Goal: Information Seeking & Learning: Check status

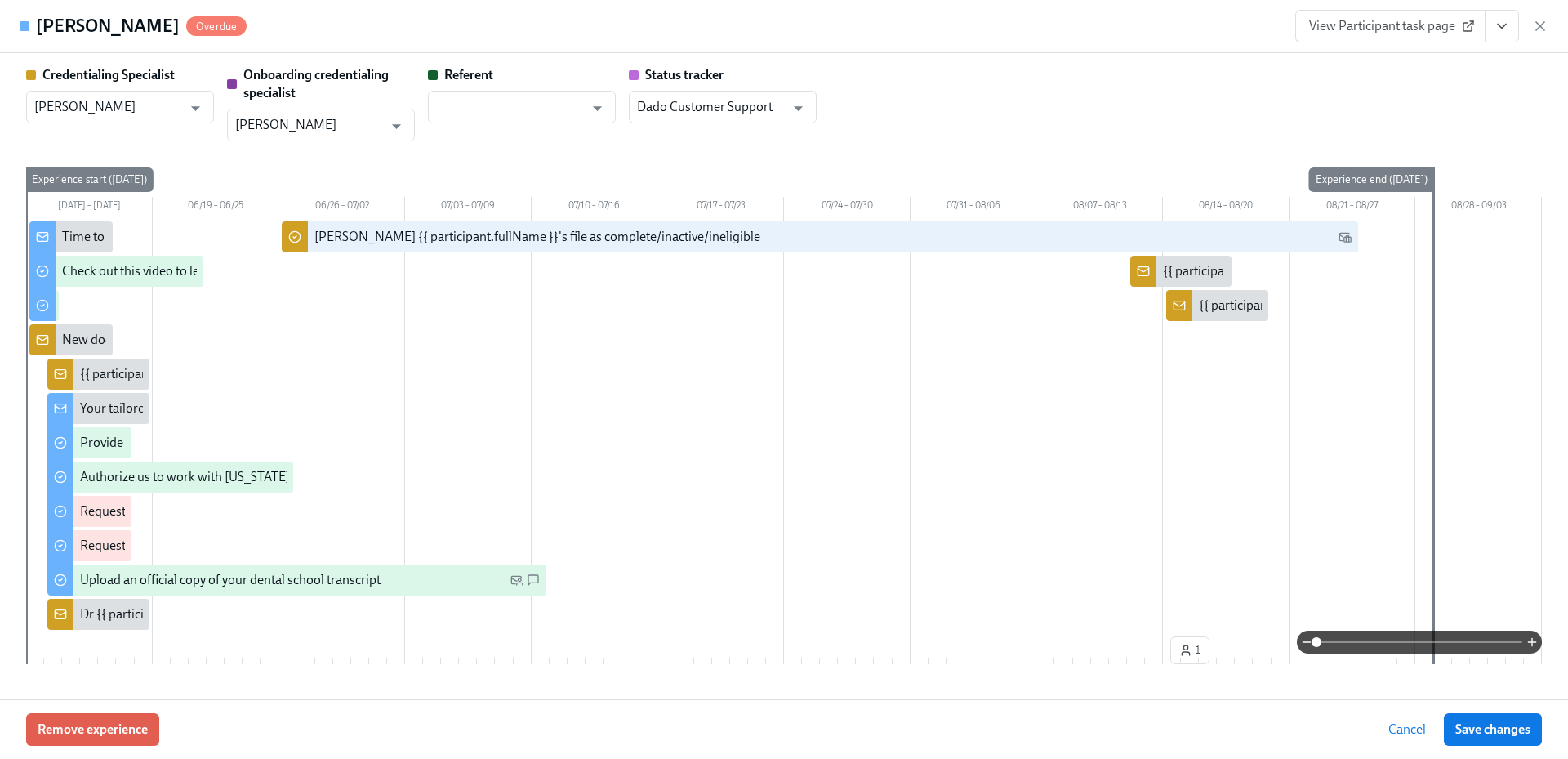
scroll to position [2246, 0]
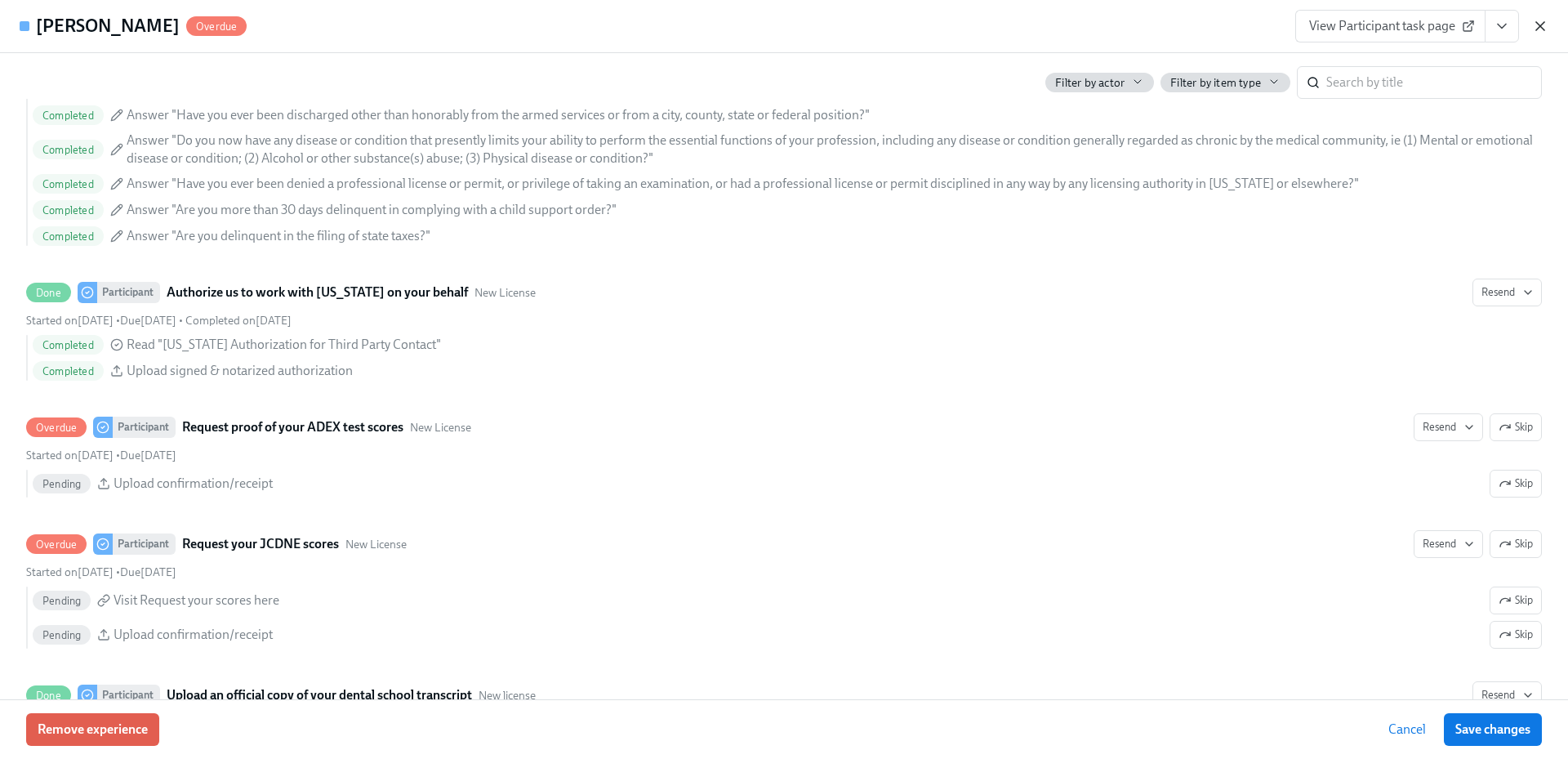
click at [1538, 20] on icon "button" at bounding box center [1540, 26] width 16 height 16
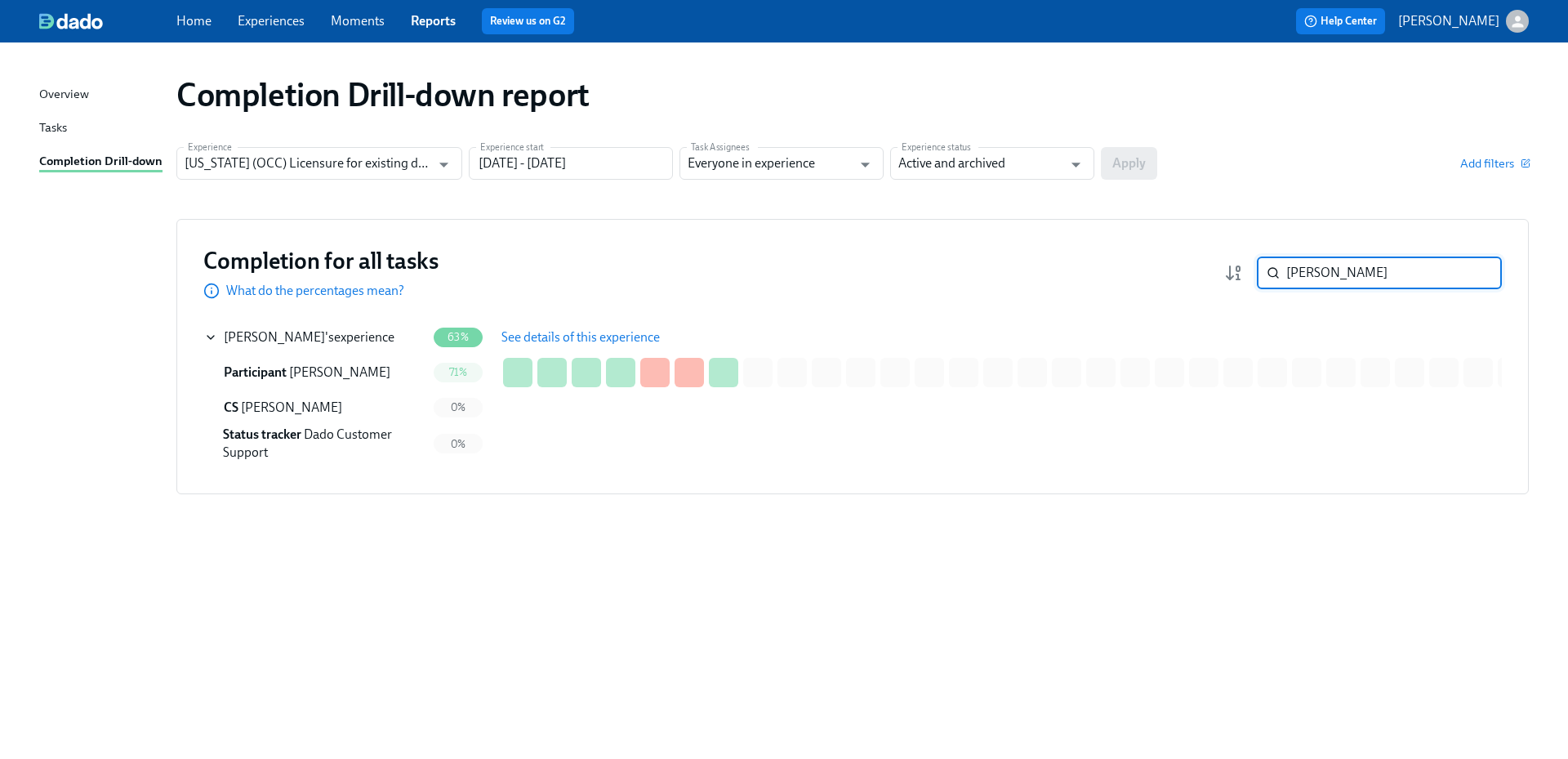
drag, startPoint x: 1343, startPoint y: 259, endPoint x: 1266, endPoint y: 274, distance: 78.4
click at [1266, 274] on div "[PERSON_NAME] ​" at bounding box center [1379, 273] width 245 height 33
paste input "[PERSON_NAME]"
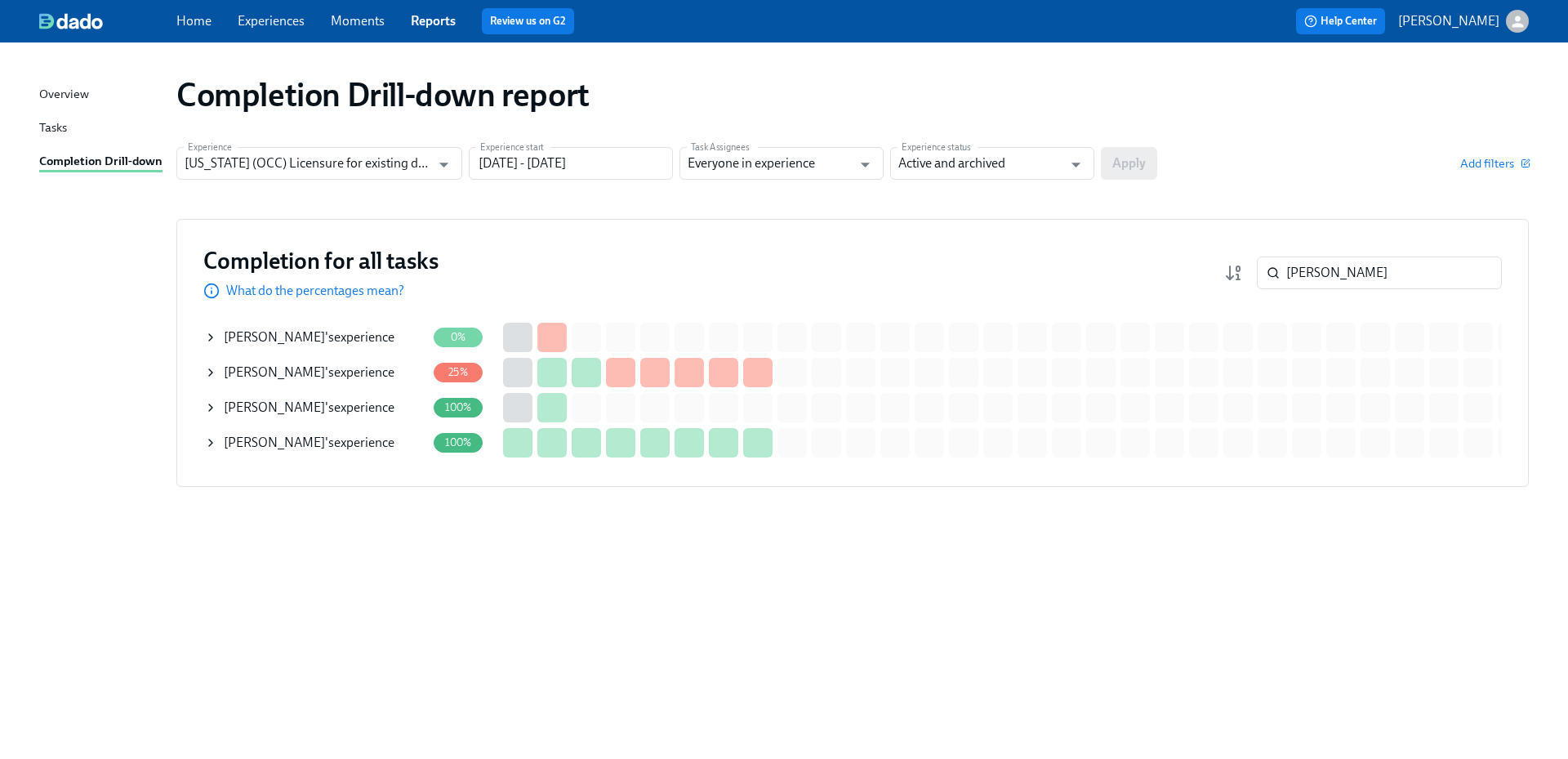
click at [375, 376] on div "[PERSON_NAME] 's experience" at bounding box center [309, 373] width 170 height 18
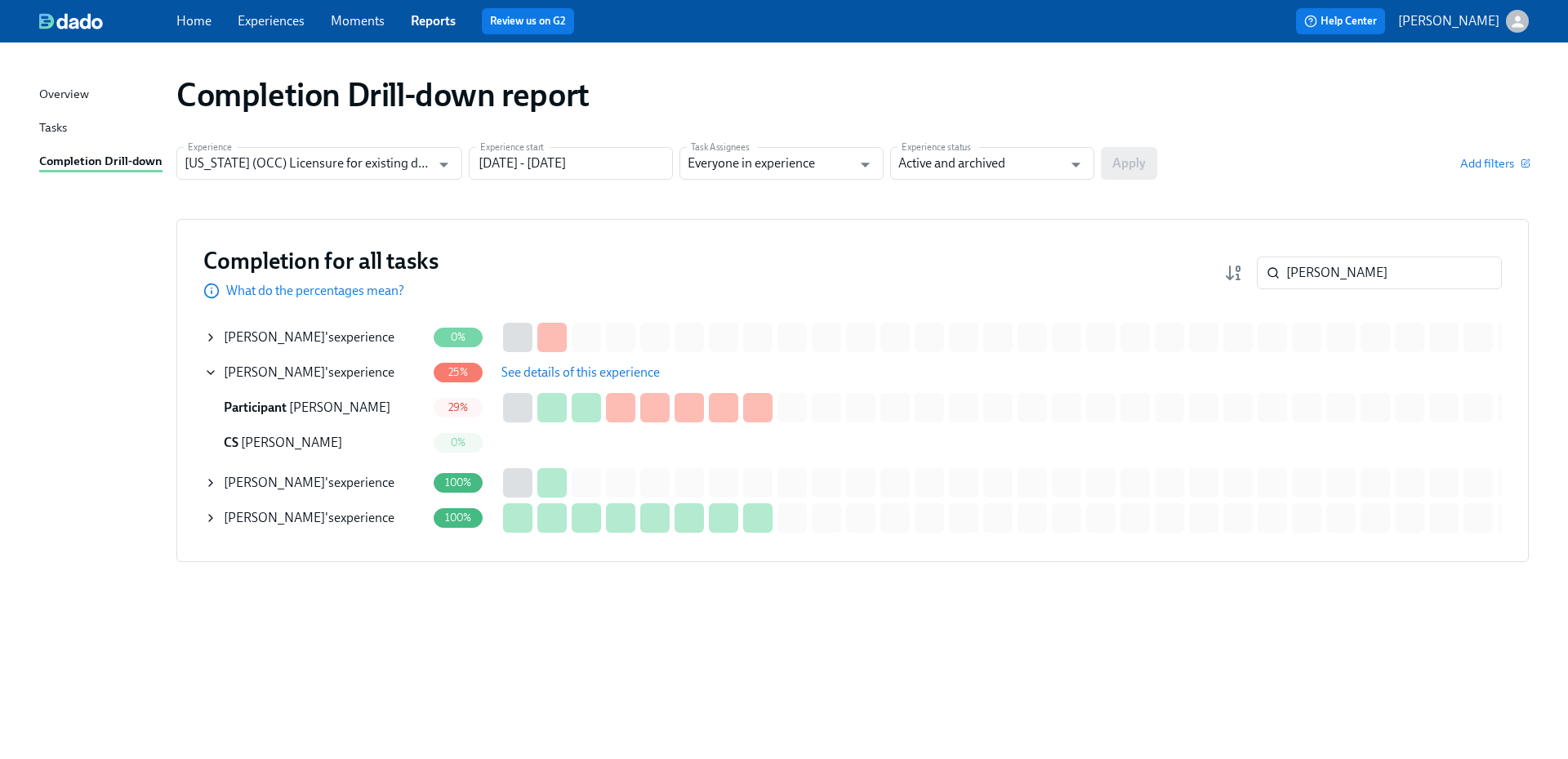
click at [581, 371] on span "See details of this experience" at bounding box center [581, 373] width 158 height 16
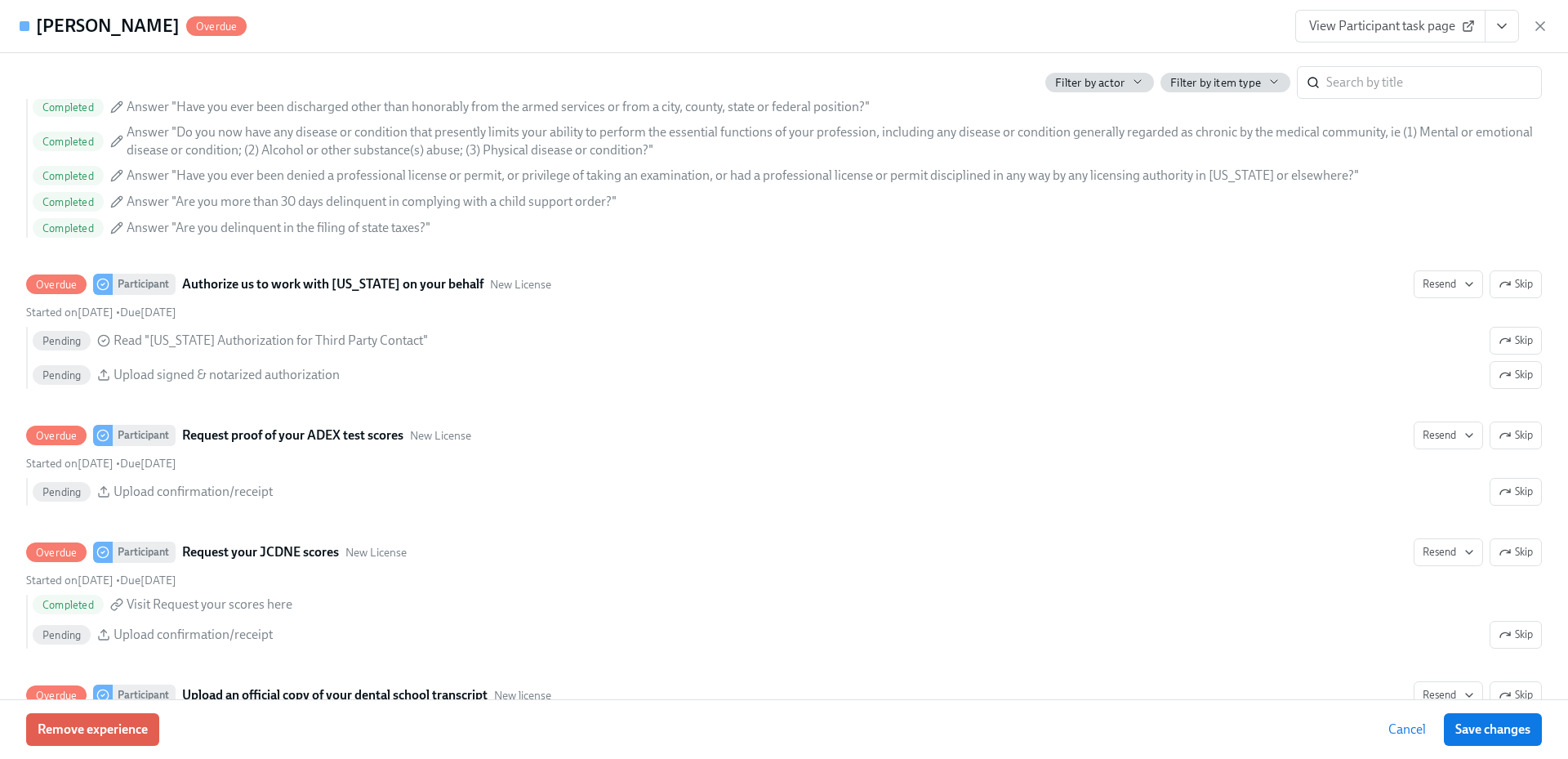
scroll to position [2224, 0]
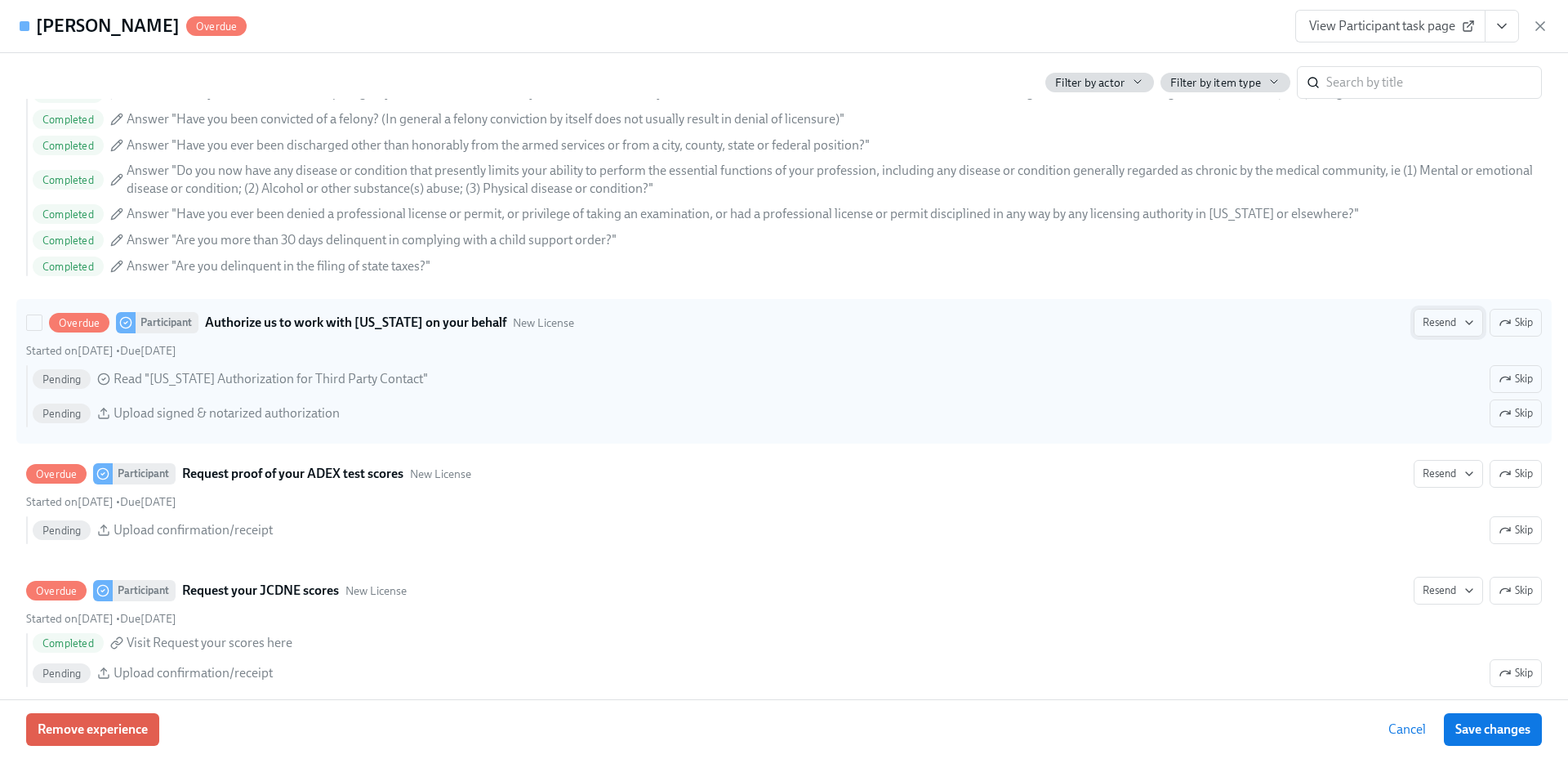
click at [1429, 328] on span "Resend" at bounding box center [1448, 323] width 51 height 16
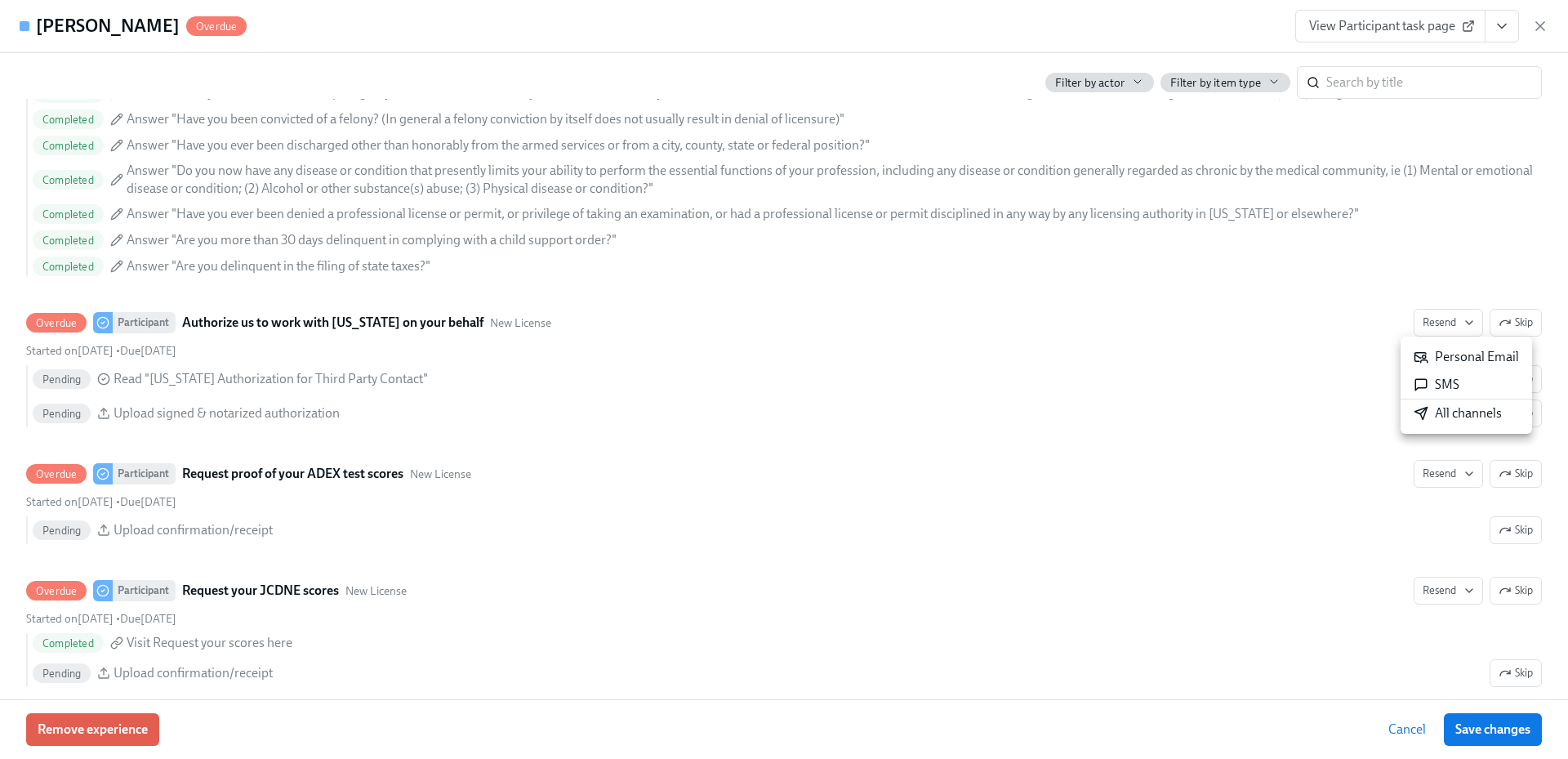
click at [1442, 410] on div "All channels" at bounding box center [1457, 414] width 88 height 18
click at [1540, 21] on icon "button" at bounding box center [1540, 26] width 16 height 16
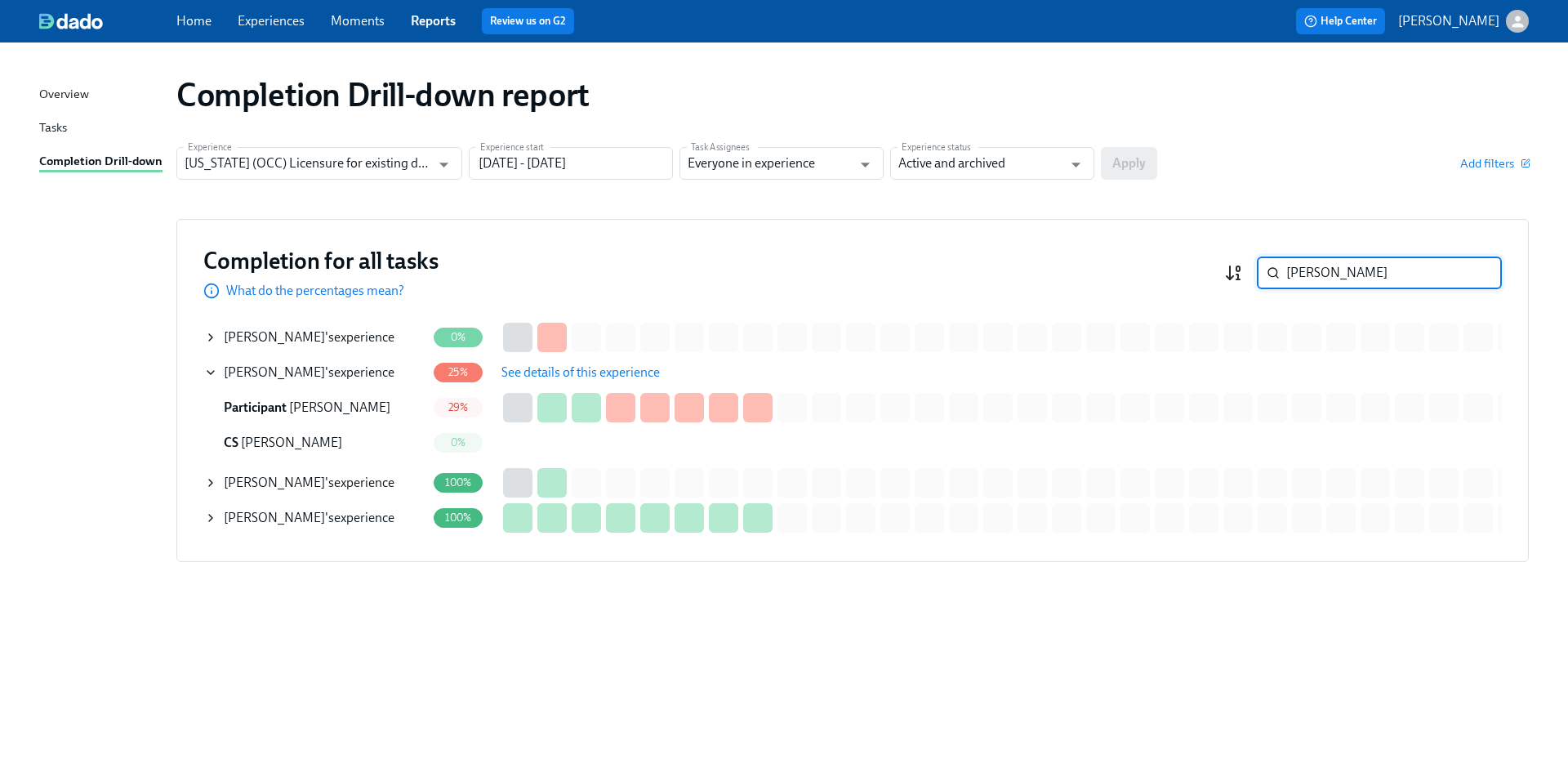
drag, startPoint x: 1373, startPoint y: 280, endPoint x: 1238, endPoint y: 276, distance: 135.1
click at [1238, 276] on div "[PERSON_NAME] ​" at bounding box center [1362, 273] width 278 height 33
paste input "[PERSON_NAME]"
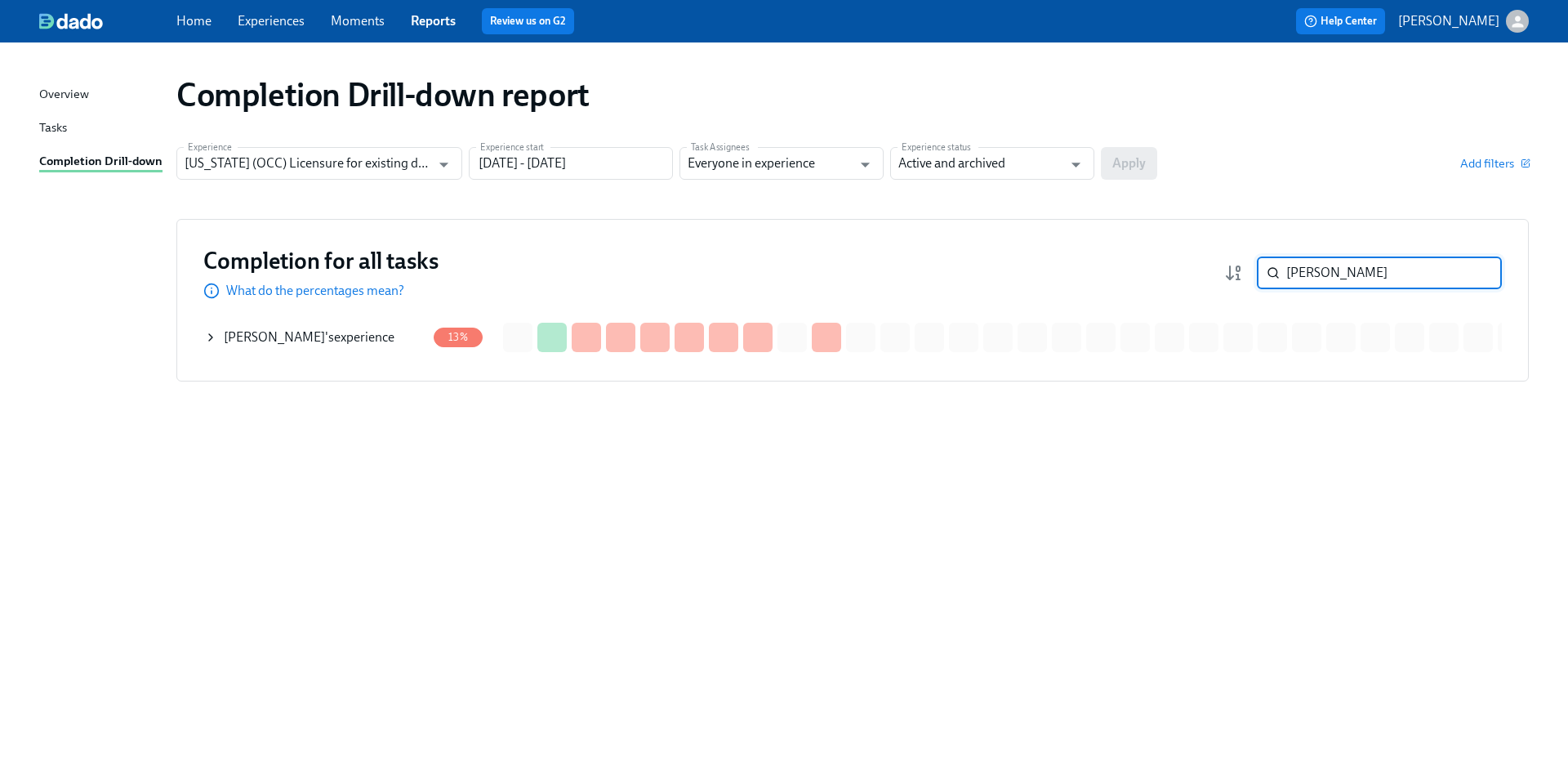
click at [321, 333] on div "[PERSON_NAME] 's experience" at bounding box center [309, 337] width 170 height 18
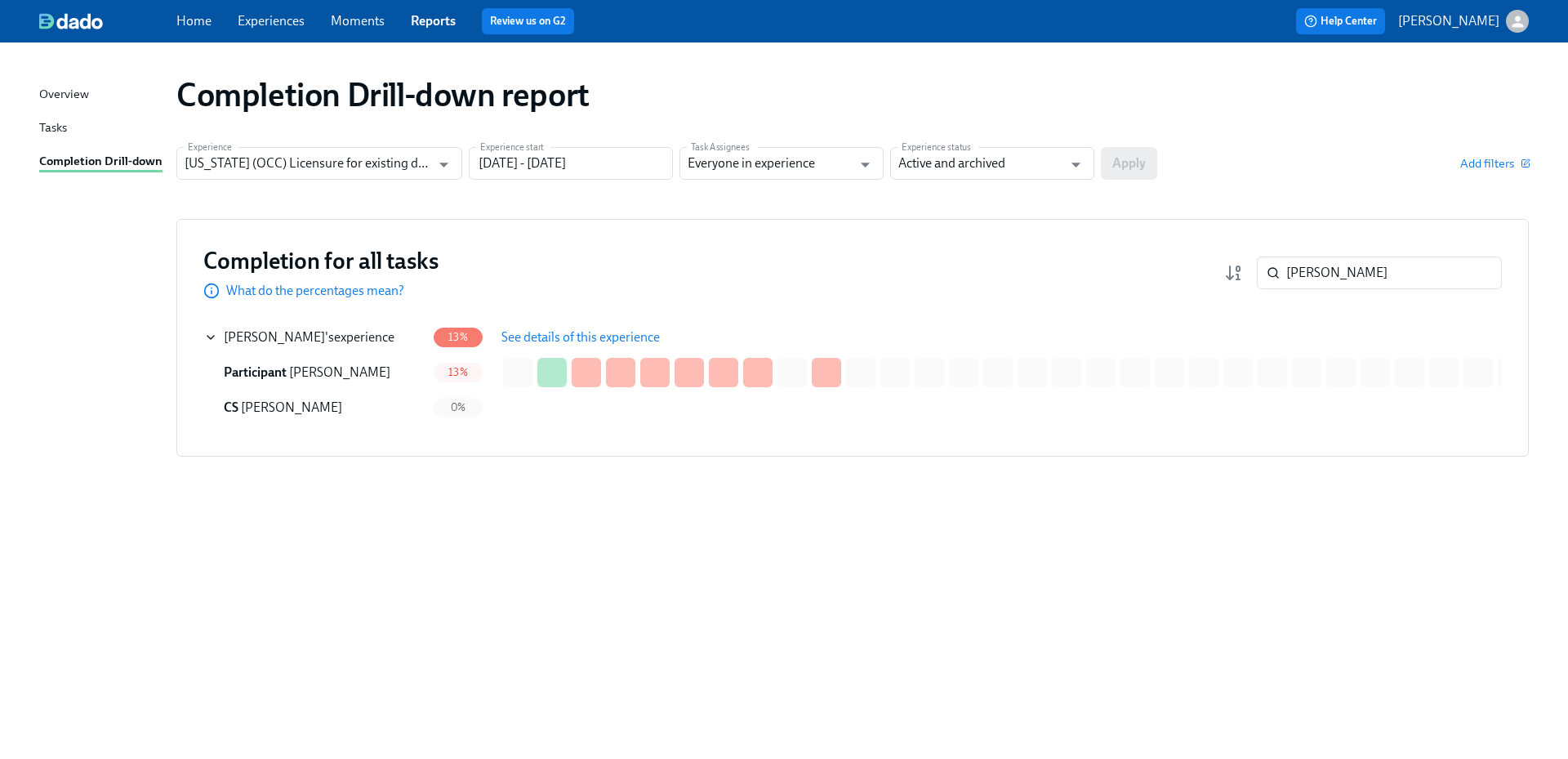
click at [569, 336] on span "See details of this experience" at bounding box center [581, 337] width 158 height 16
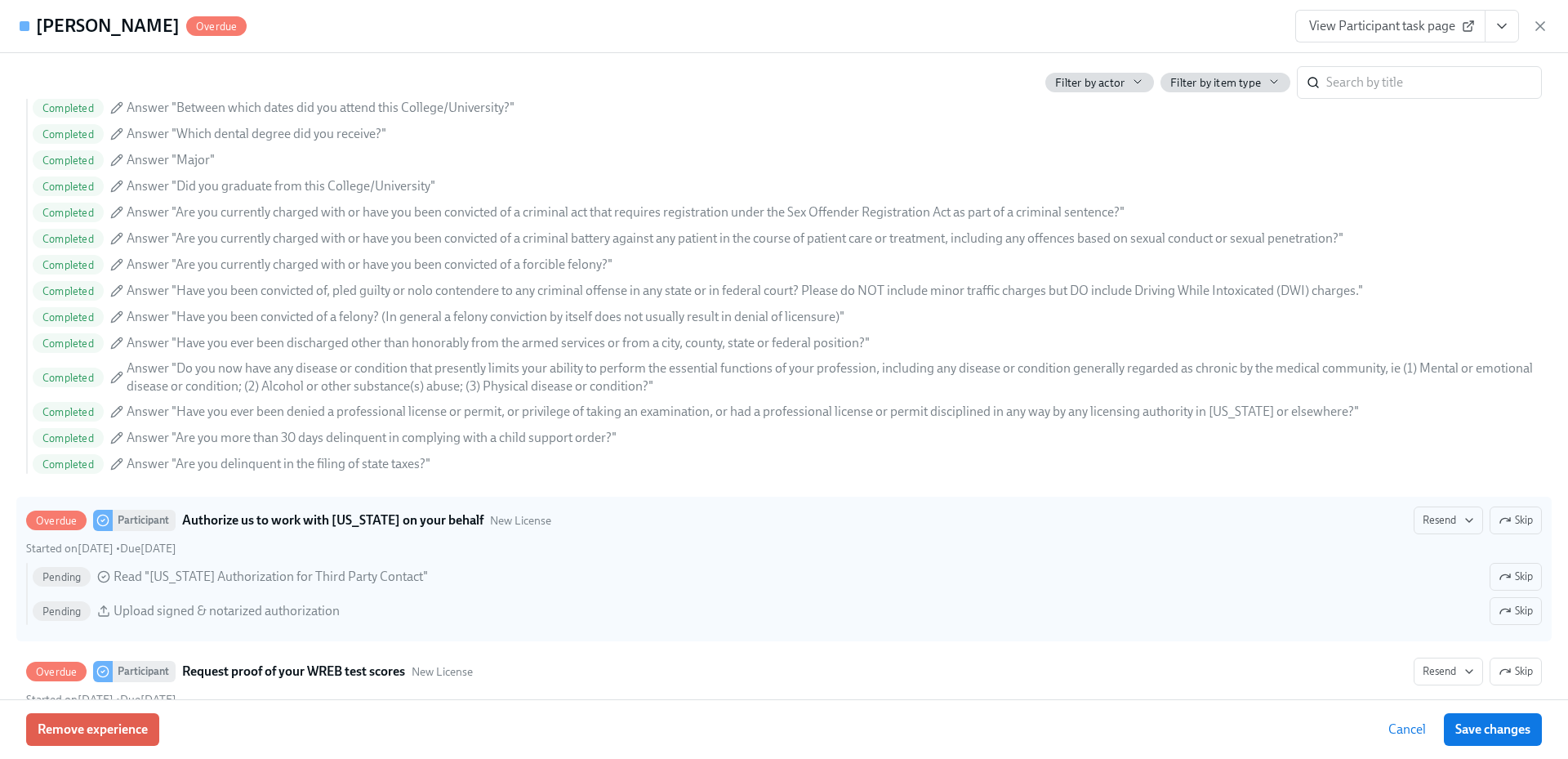
scroll to position [1961, 0]
click at [1442, 526] on button "Resend" at bounding box center [1448, 518] width 69 height 27
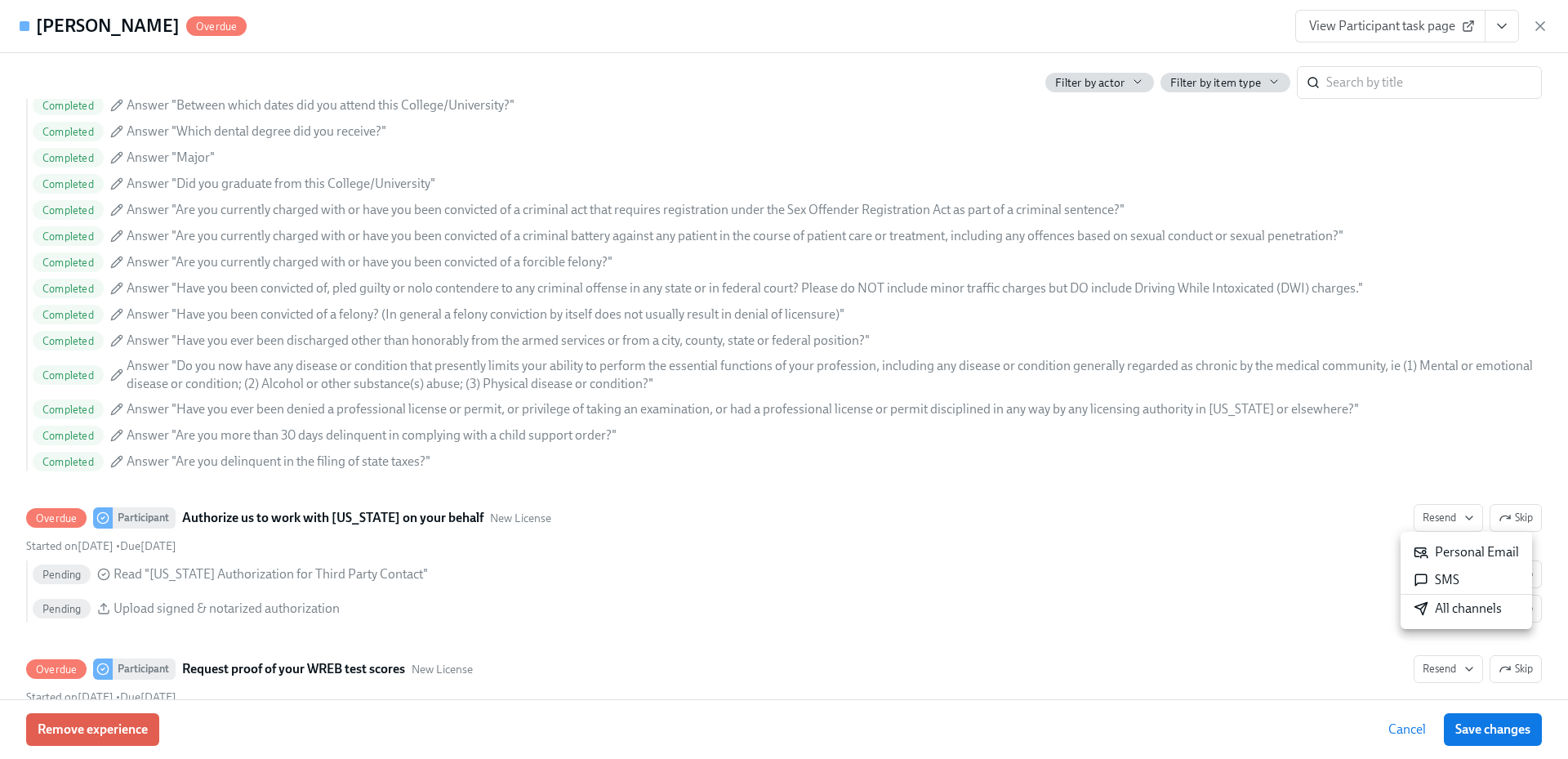
click at [1445, 616] on div "All channels" at bounding box center [1457, 609] width 88 height 18
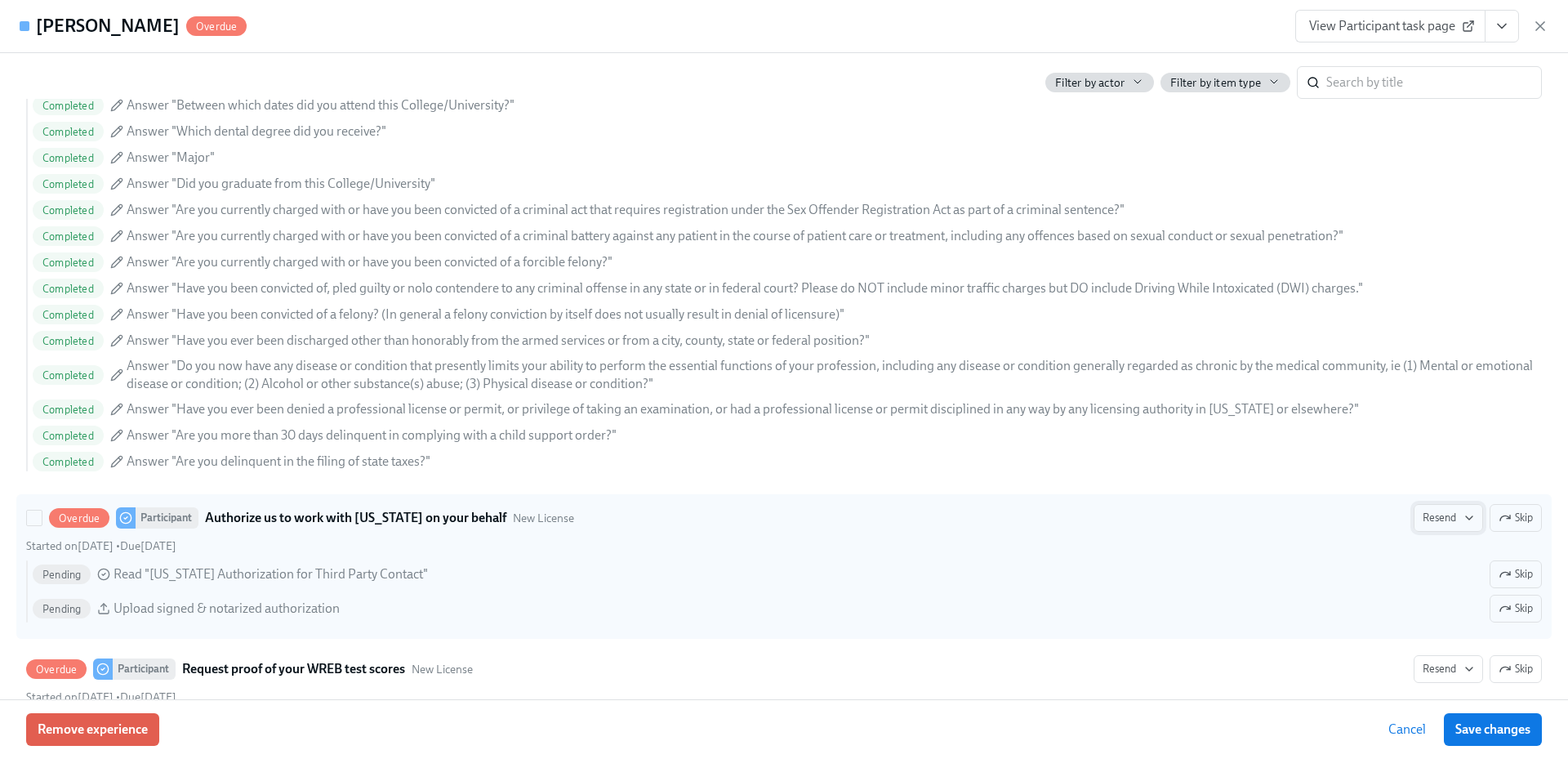
click at [1462, 522] on icon "button" at bounding box center [1469, 518] width 13 height 13
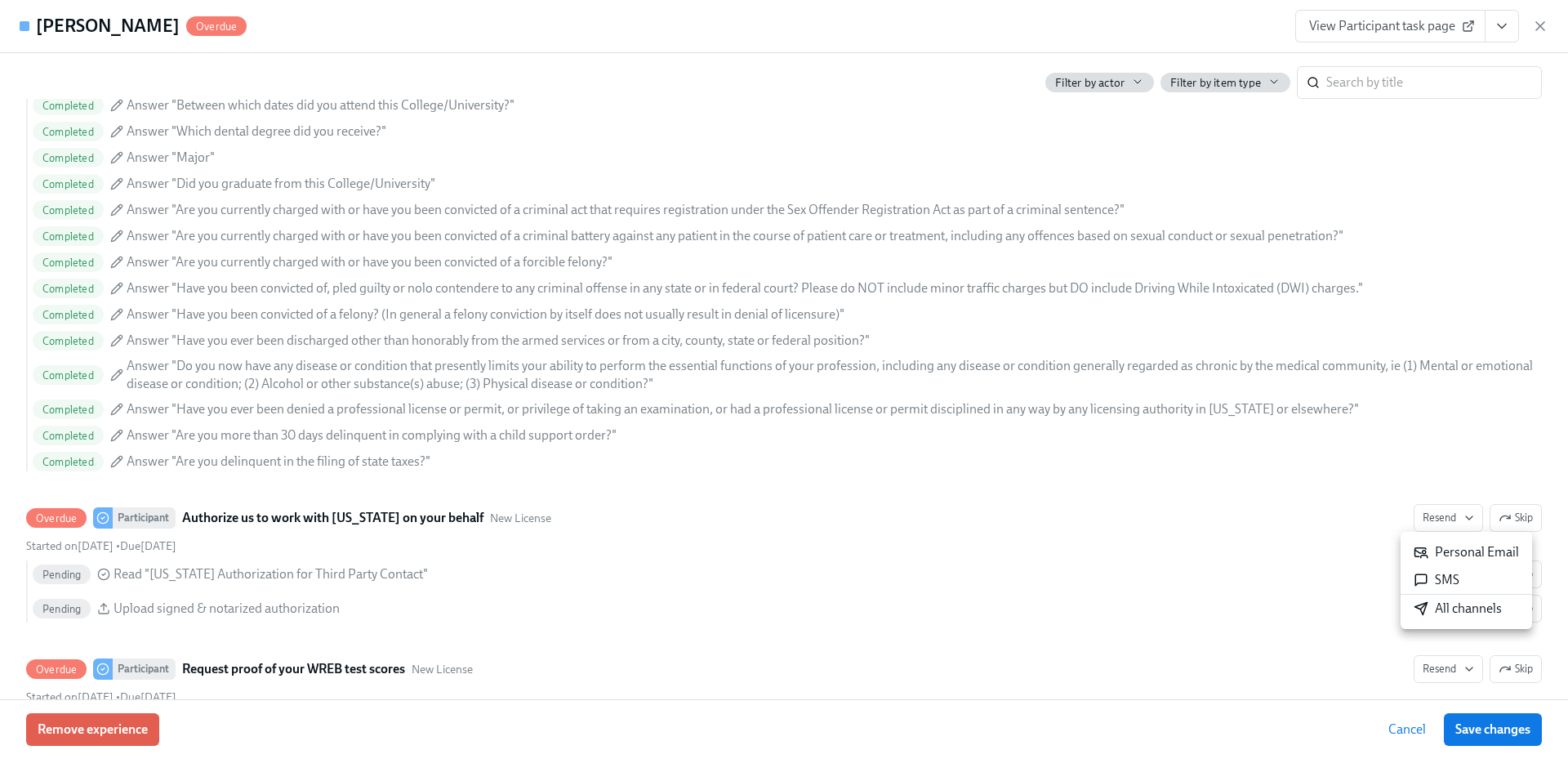
click at [1452, 616] on div "All channels" at bounding box center [1457, 609] width 88 height 18
click at [1537, 26] on icon "button" at bounding box center [1540, 26] width 16 height 16
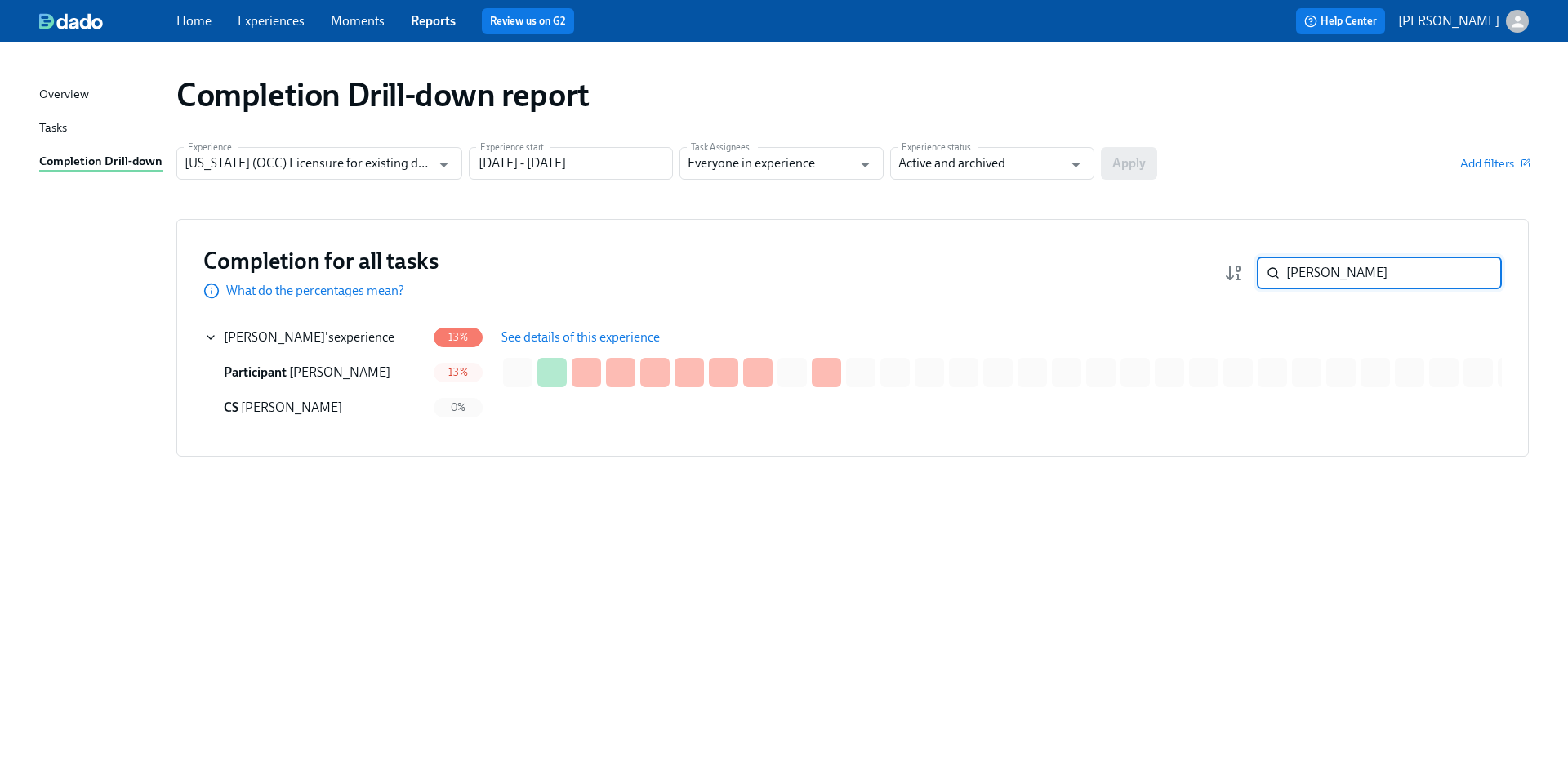
click at [1272, 274] on div "[PERSON_NAME] ​" at bounding box center [1379, 273] width 245 height 33
paste input "[PERSON_NAME]"
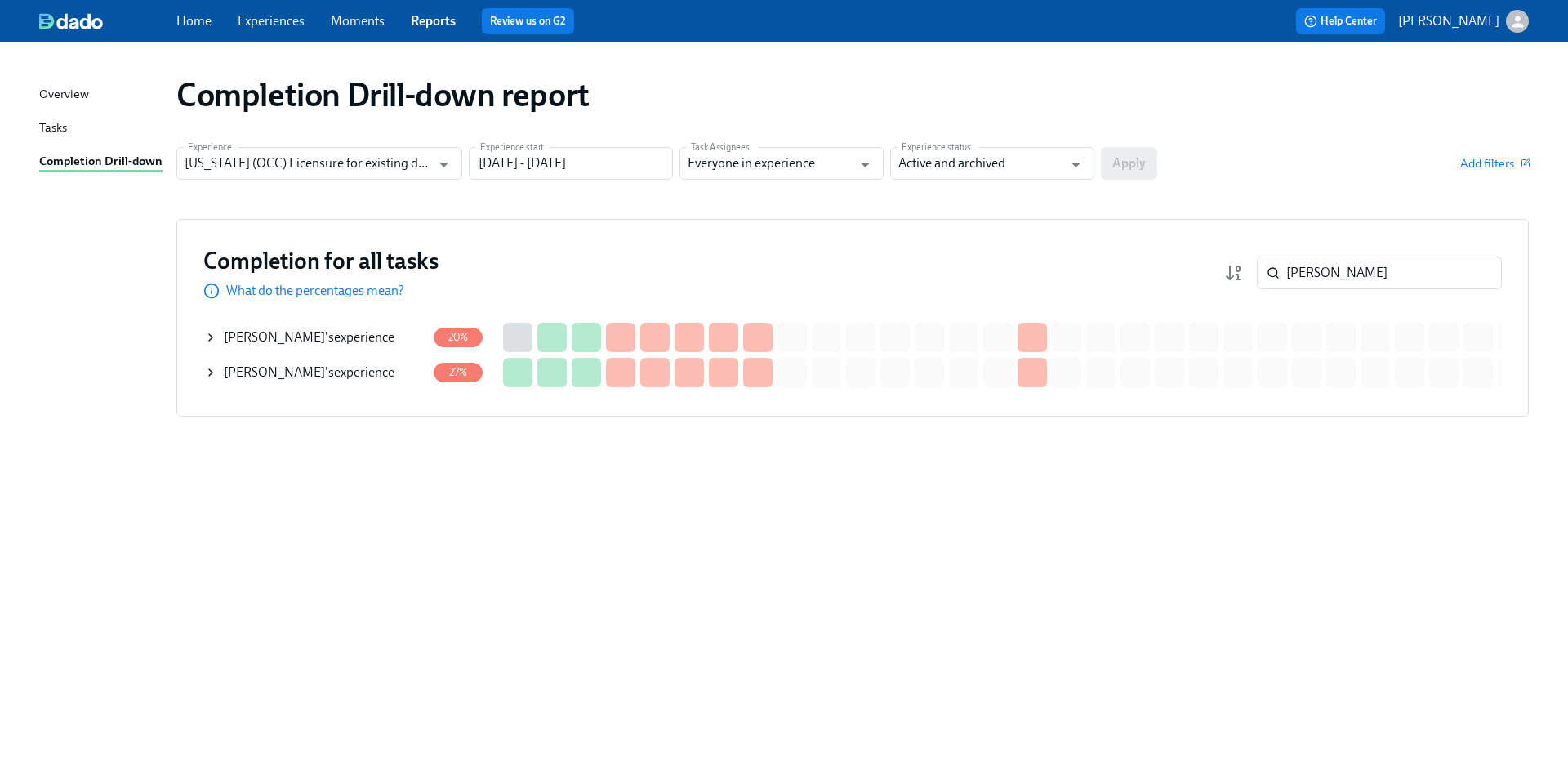
click at [348, 374] on div "[PERSON_NAME] 's experience" at bounding box center [309, 373] width 170 height 18
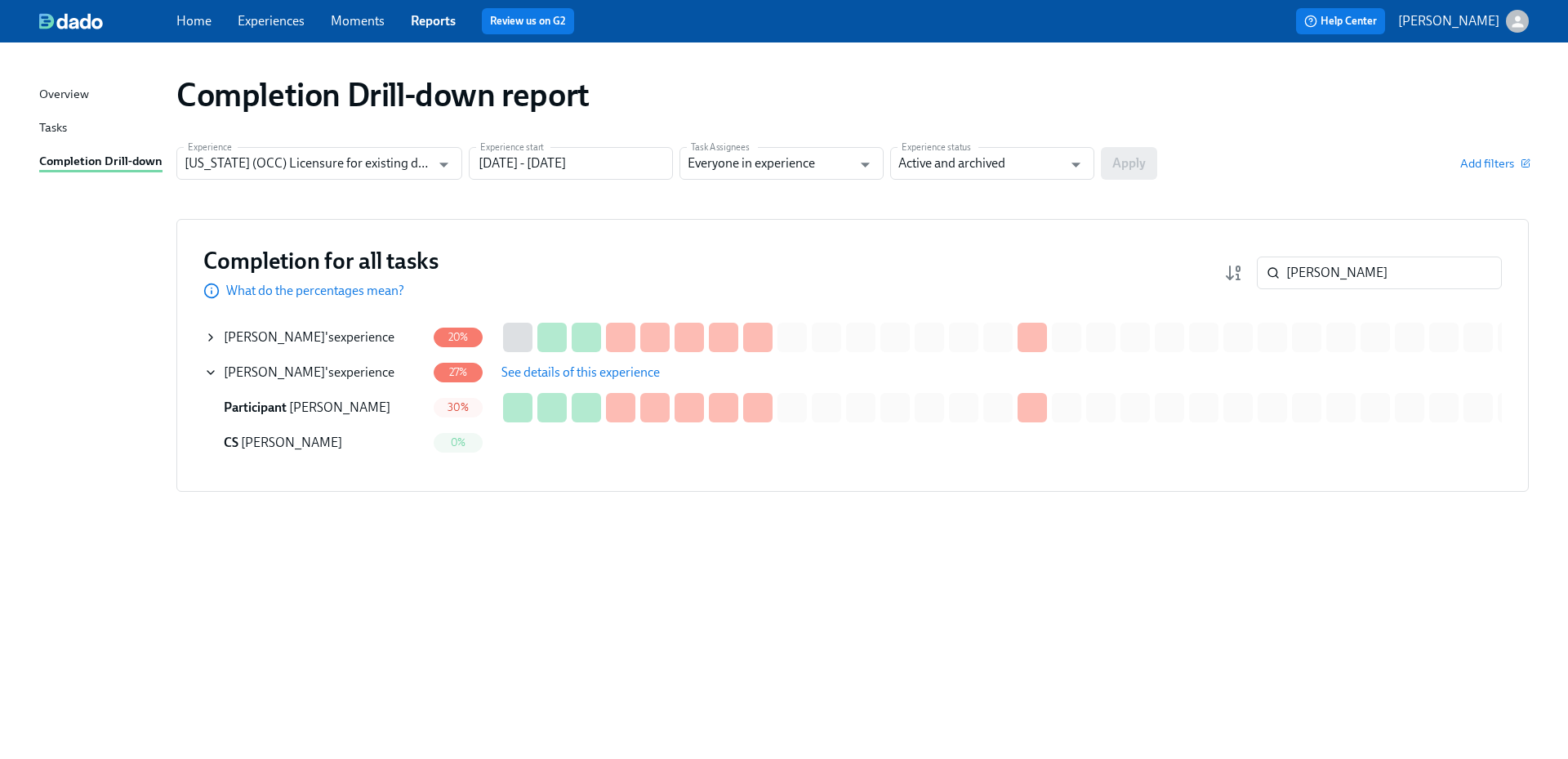
click at [573, 375] on span "See details of this experience" at bounding box center [581, 373] width 158 height 16
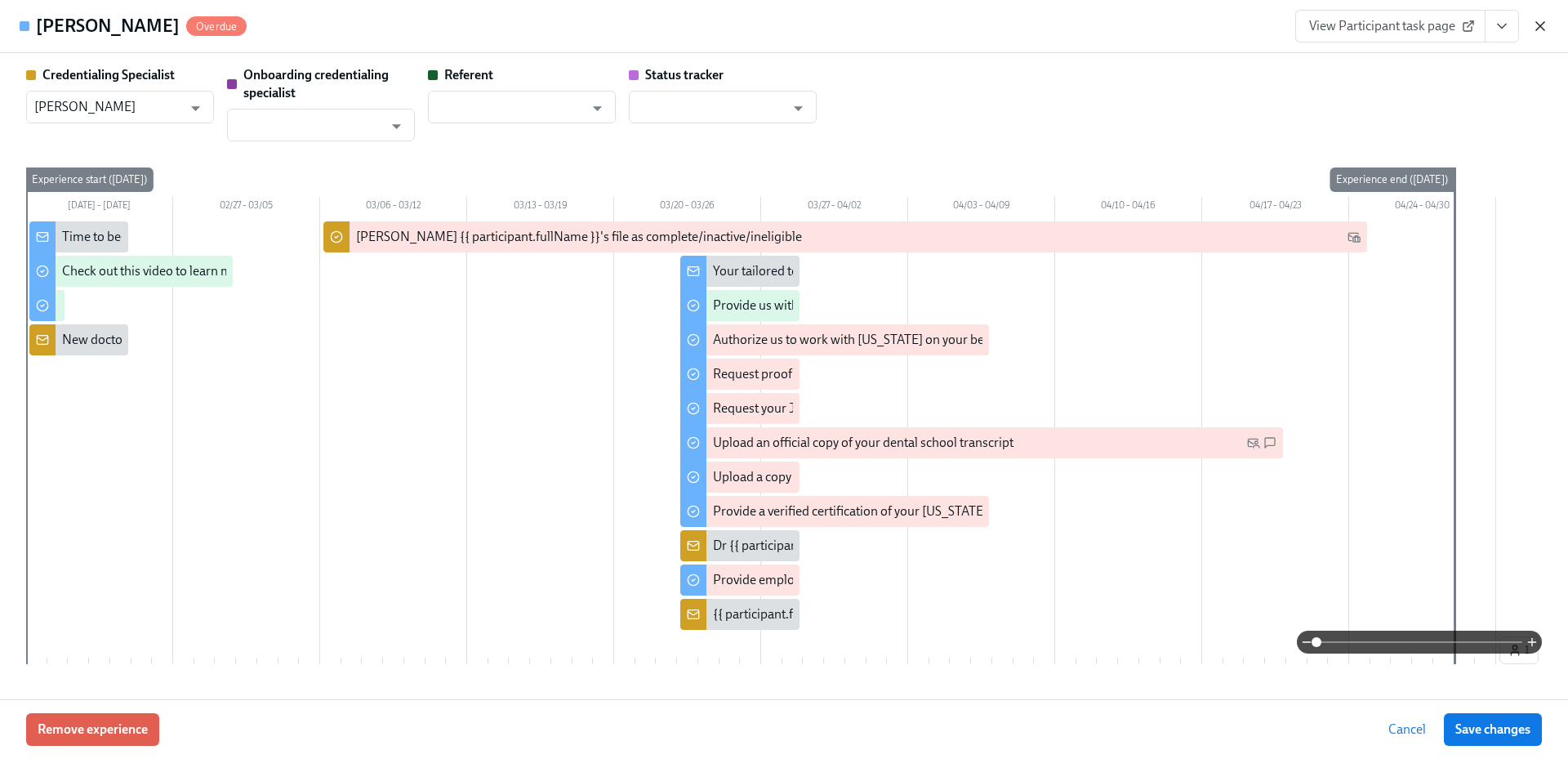
click at [1537, 25] on icon "button" at bounding box center [1540, 26] width 16 height 16
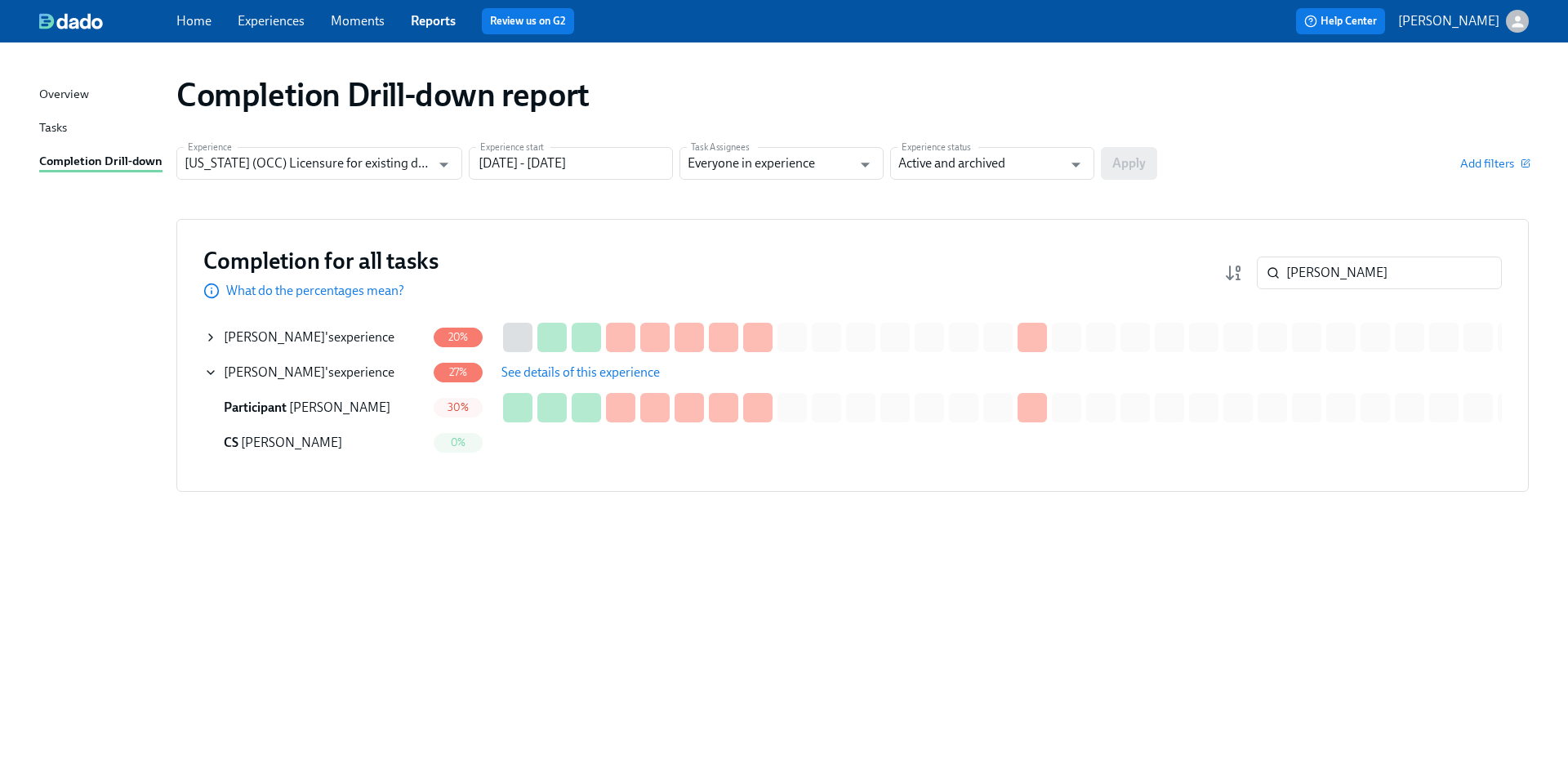
click at [323, 341] on div "[PERSON_NAME] 's experience" at bounding box center [309, 337] width 170 height 18
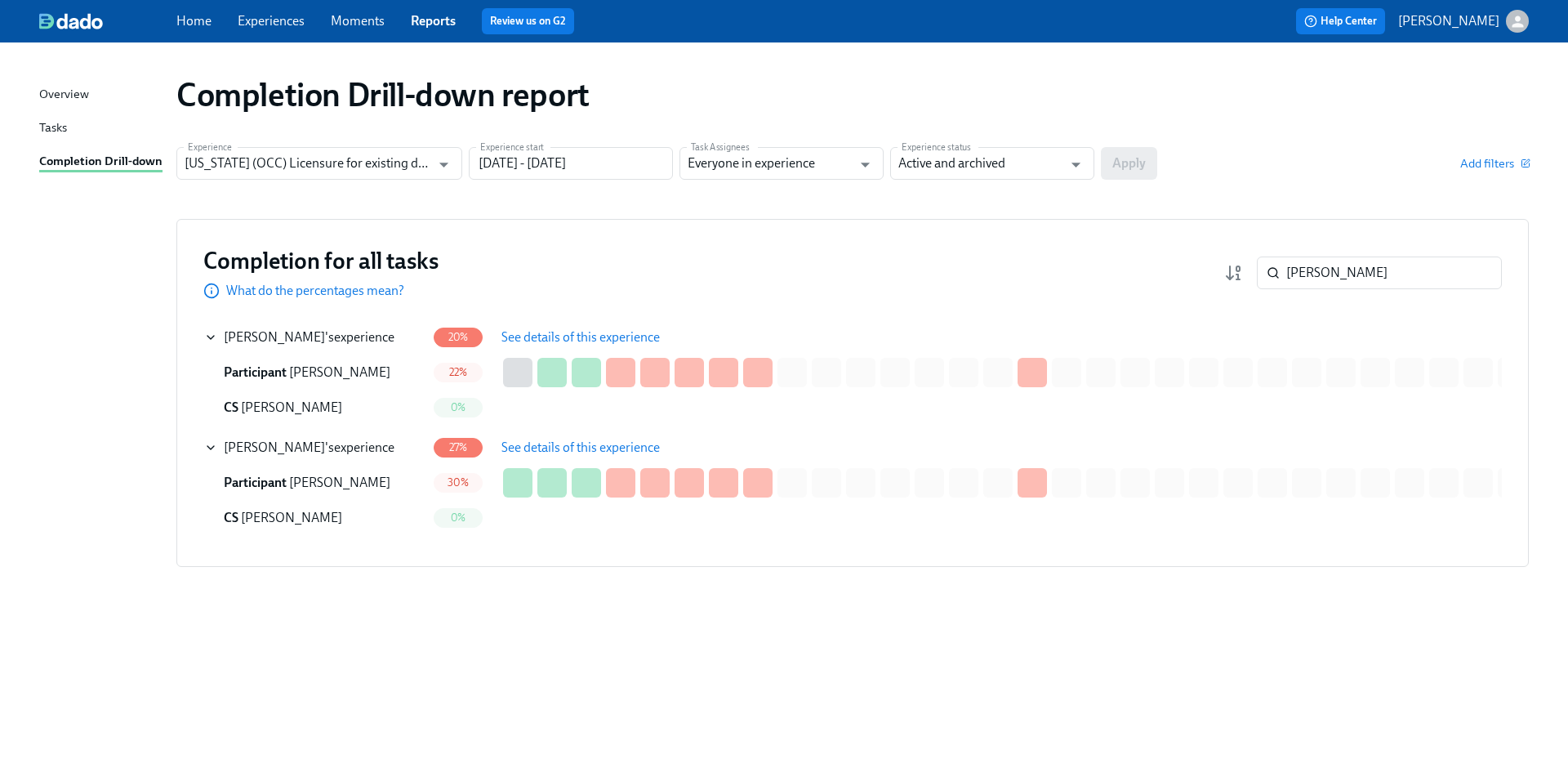
click at [623, 333] on span "See details of this experience" at bounding box center [581, 337] width 158 height 16
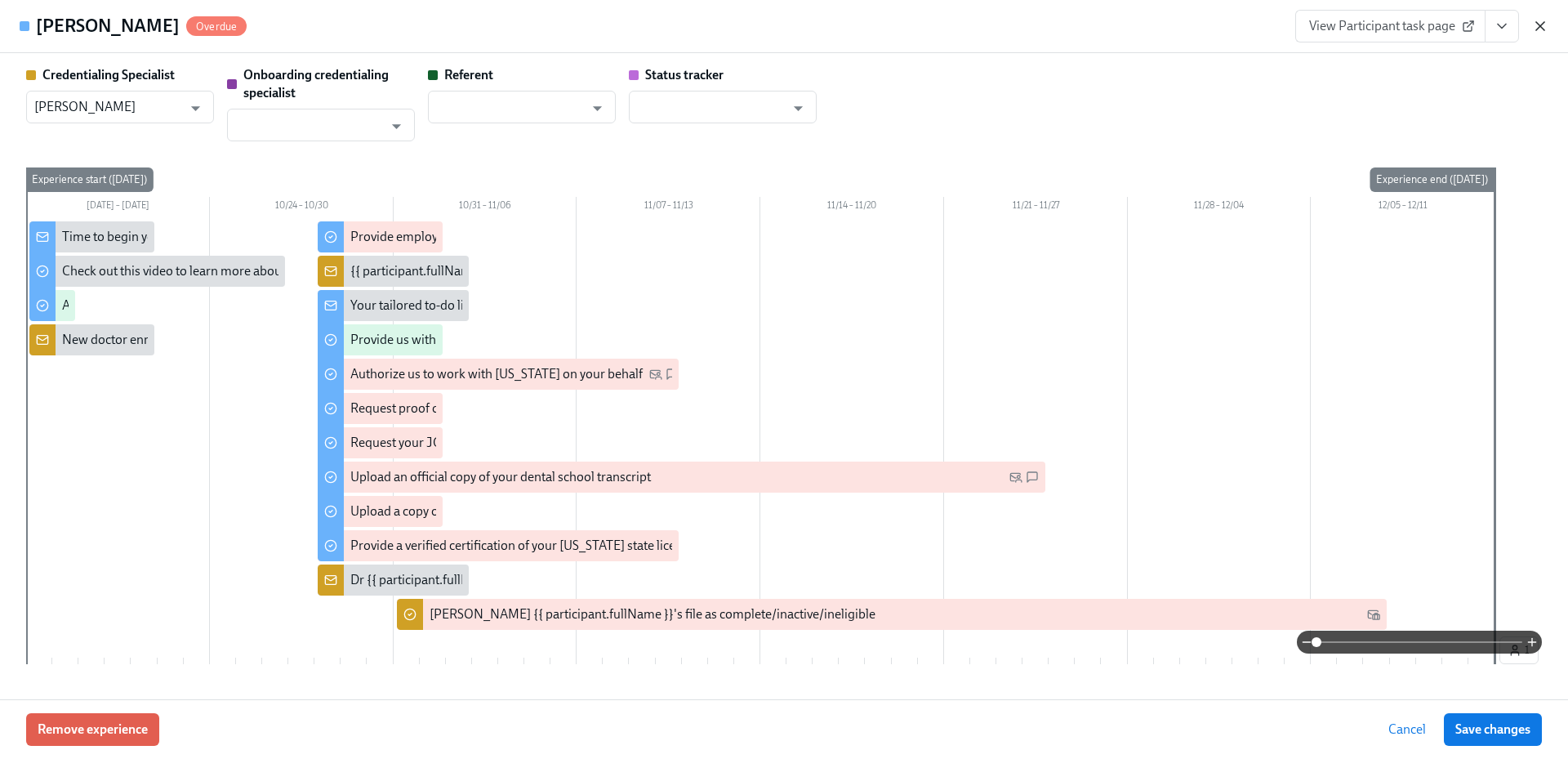
click at [1534, 26] on icon "button" at bounding box center [1540, 26] width 16 height 16
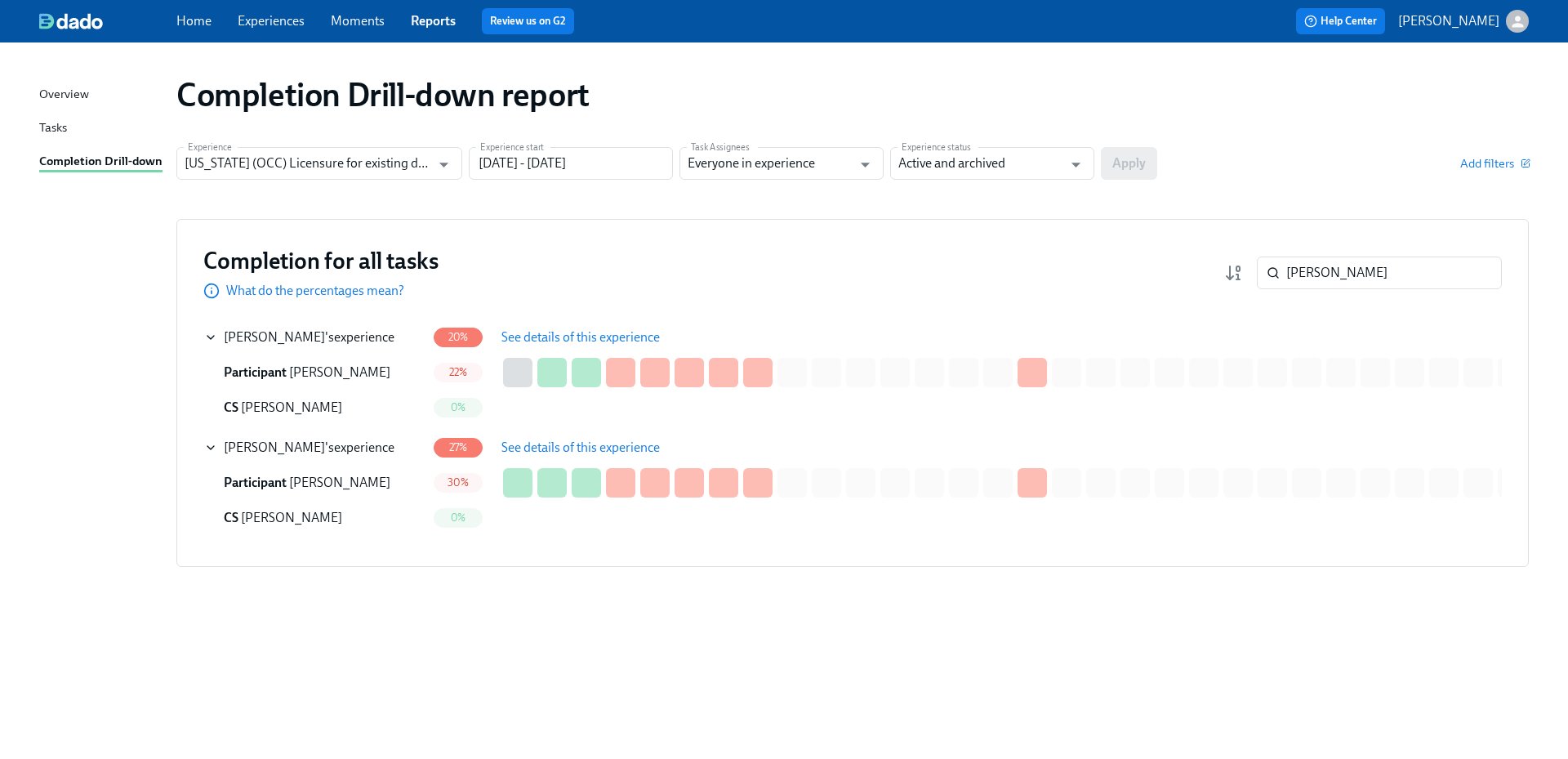
click at [354, 337] on div "[PERSON_NAME] 's experience" at bounding box center [309, 337] width 170 height 18
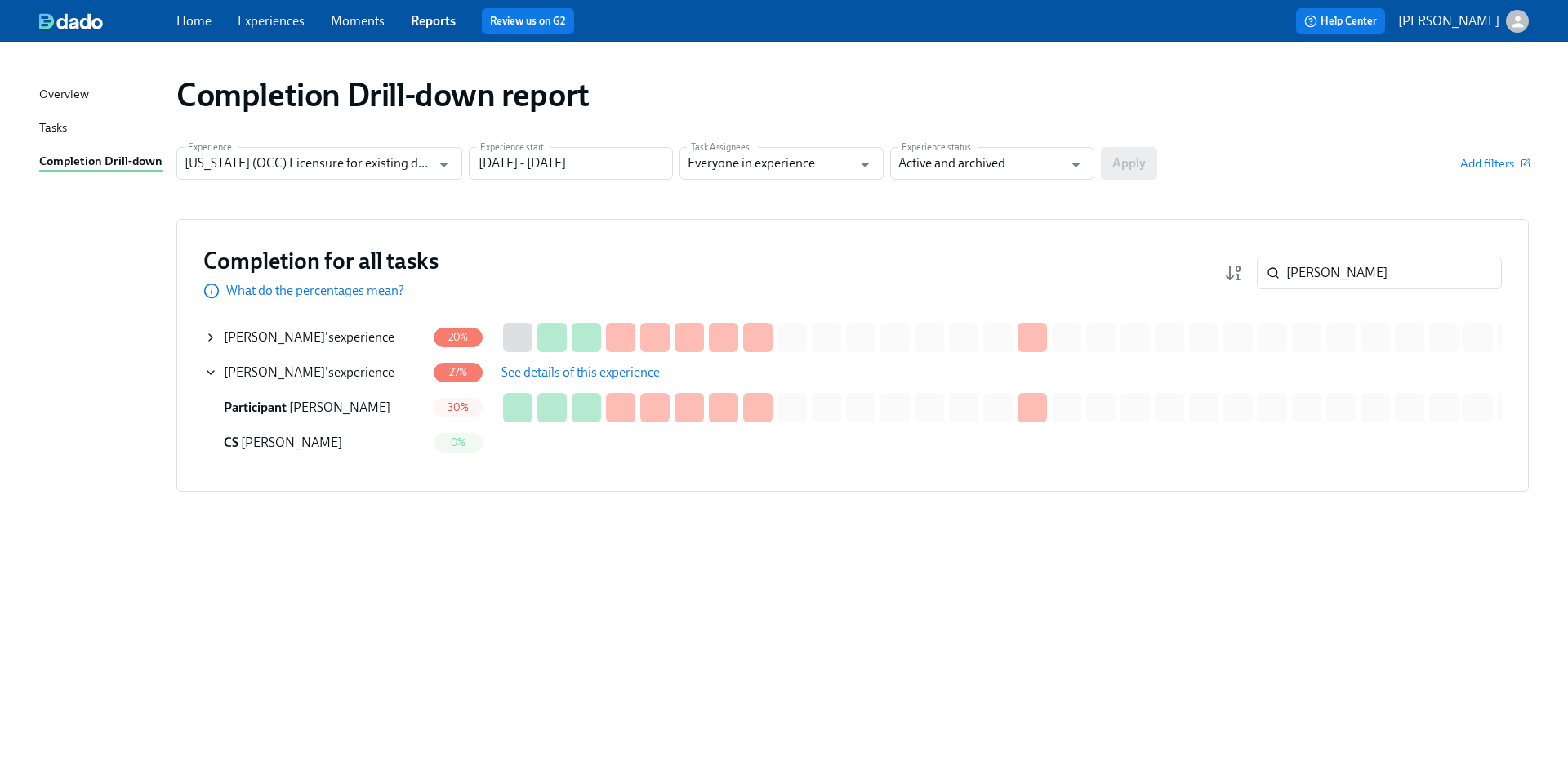
click at [559, 386] on button "See details of this experience" at bounding box center [580, 373] width 181 height 33
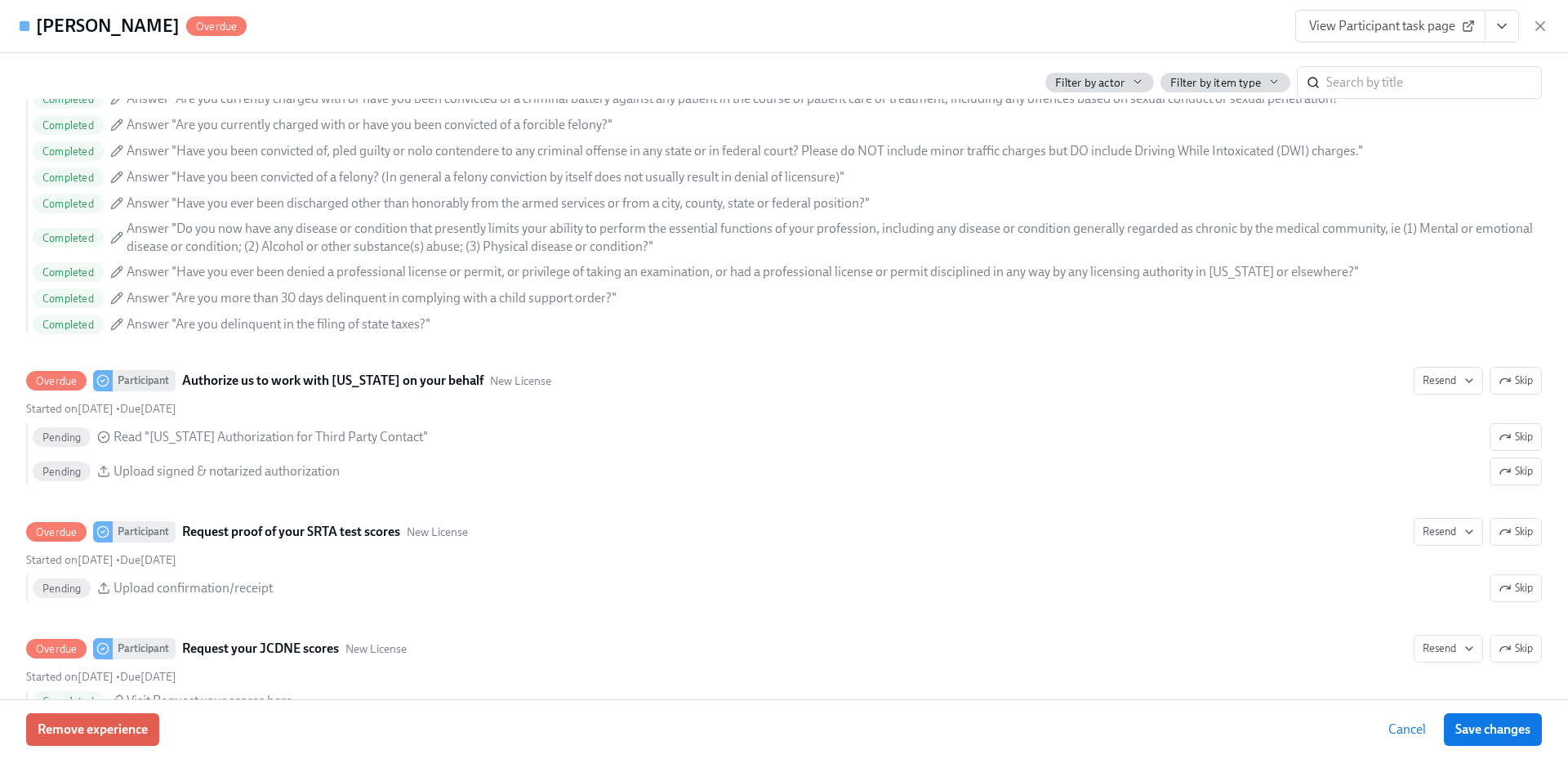
scroll to position [2451, 0]
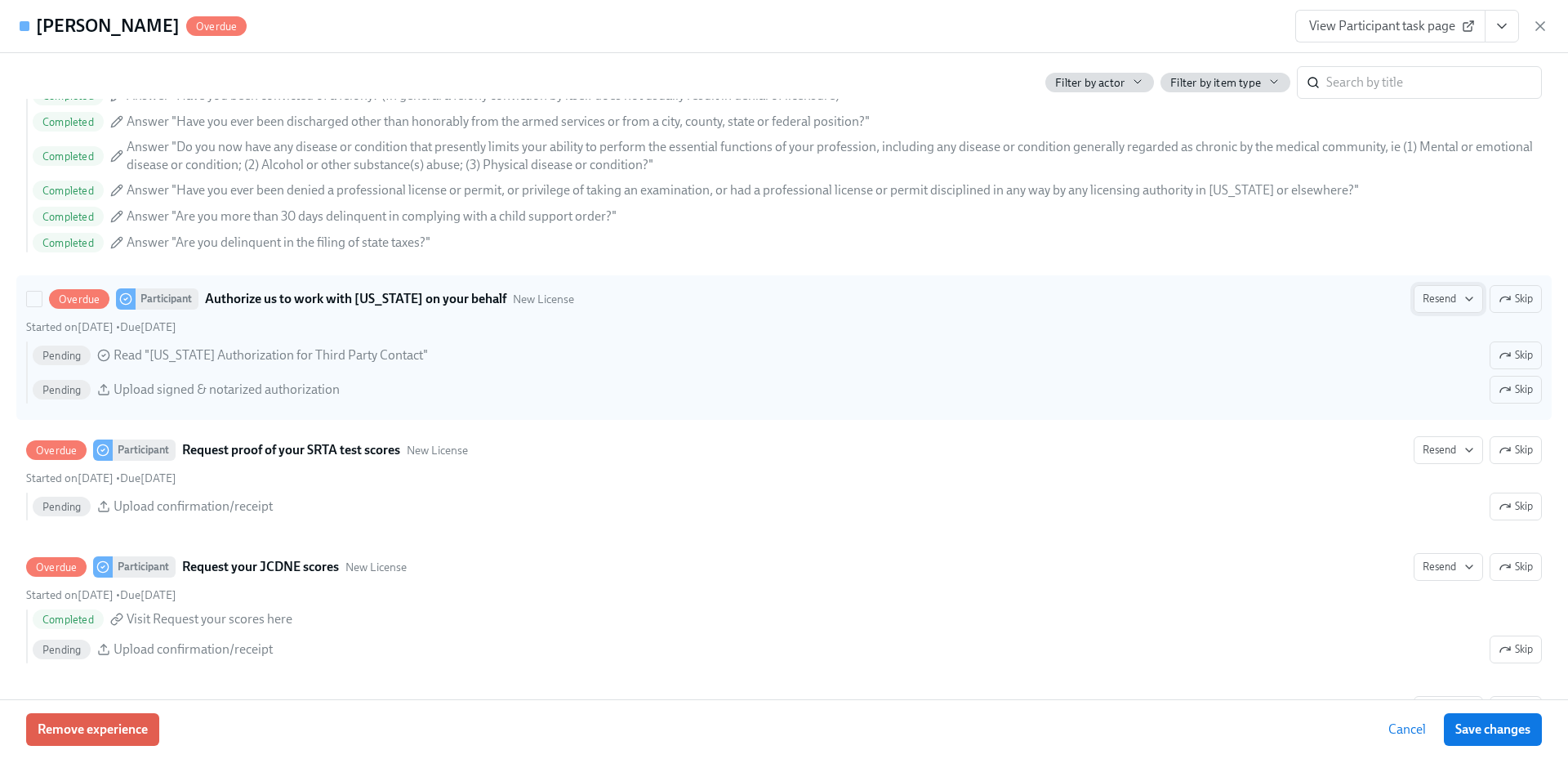
click at [1462, 299] on icon "button" at bounding box center [1469, 299] width 13 height 13
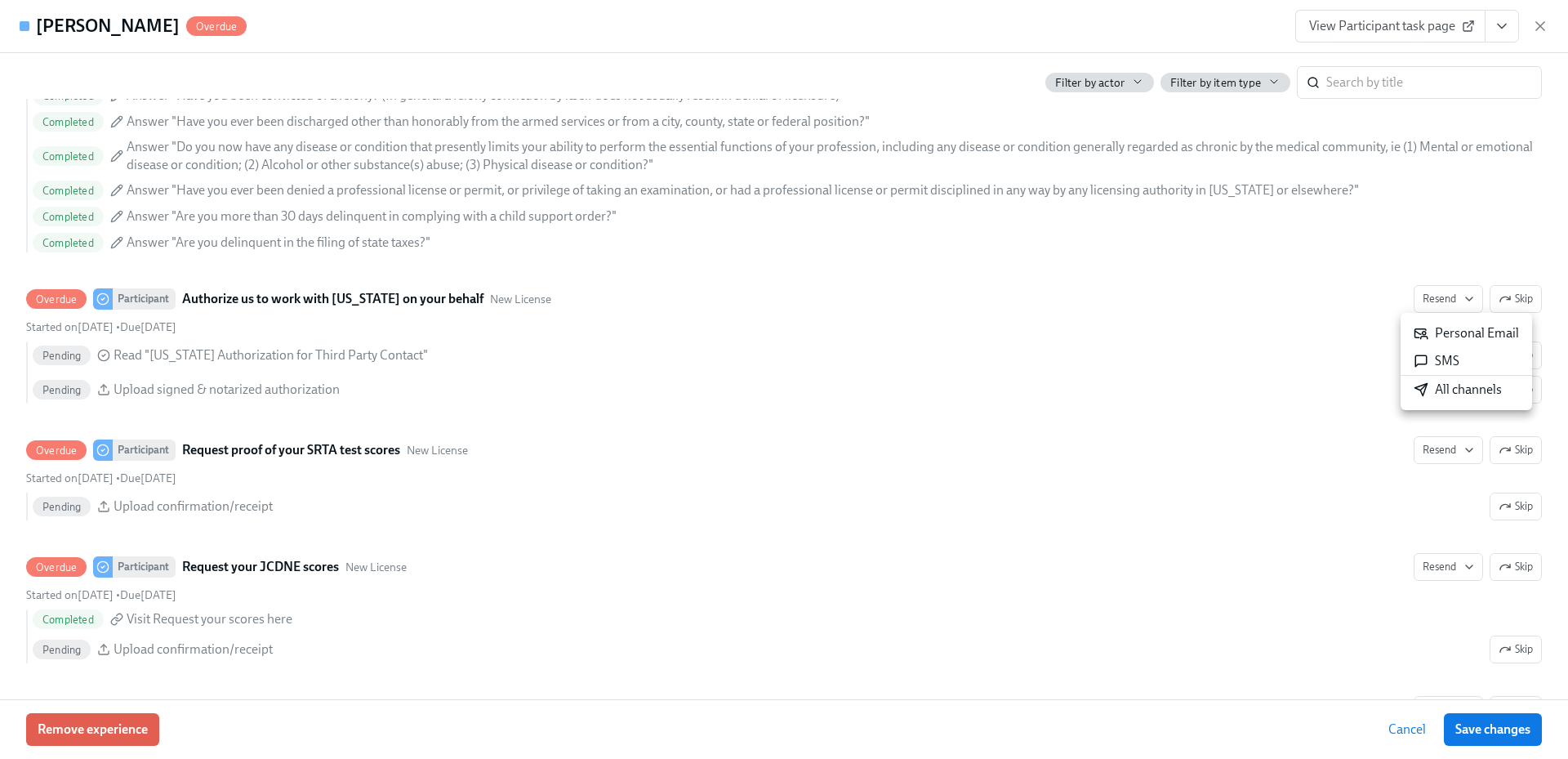
click at [1447, 389] on div "All channels" at bounding box center [1457, 390] width 88 height 18
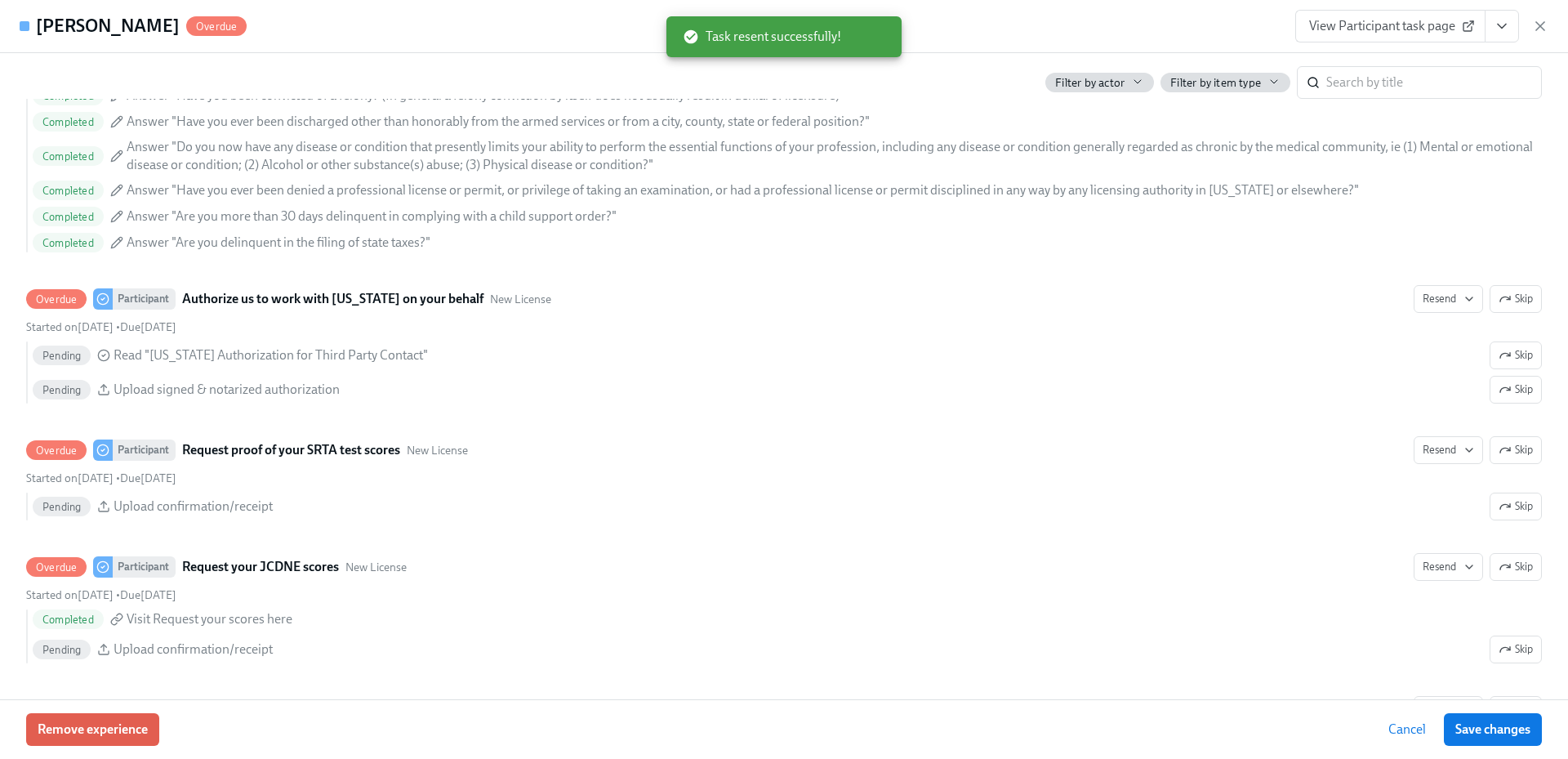
drag, startPoint x: 1544, startPoint y: 22, endPoint x: 1532, endPoint y: 59, distance: 38.9
click at [1544, 21] on icon "button" at bounding box center [1540, 26] width 16 height 16
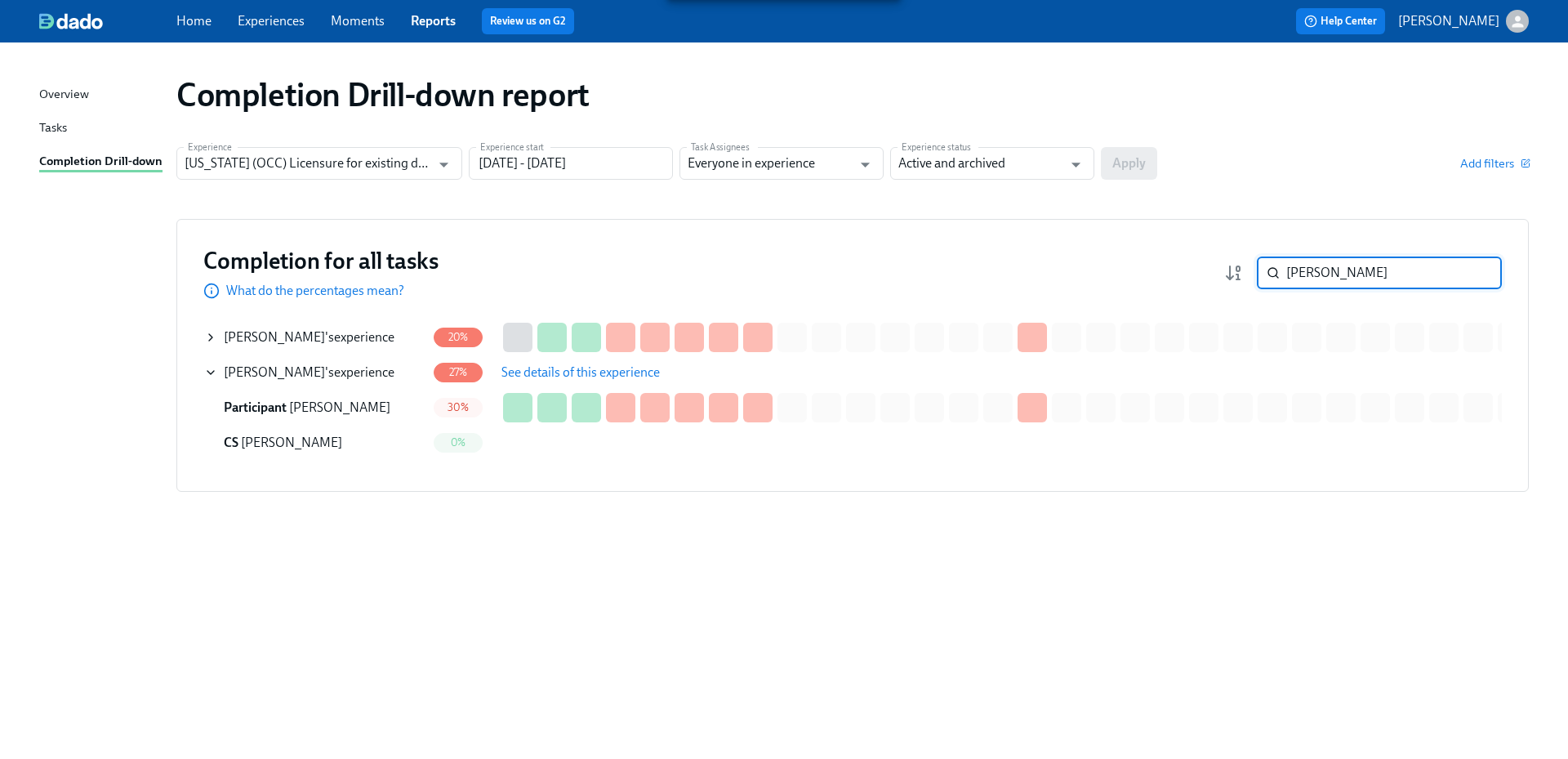
drag, startPoint x: 1368, startPoint y: 281, endPoint x: 1255, endPoint y: 277, distance: 113.1
click at [1260, 278] on div "[PERSON_NAME] ​" at bounding box center [1379, 273] width 245 height 33
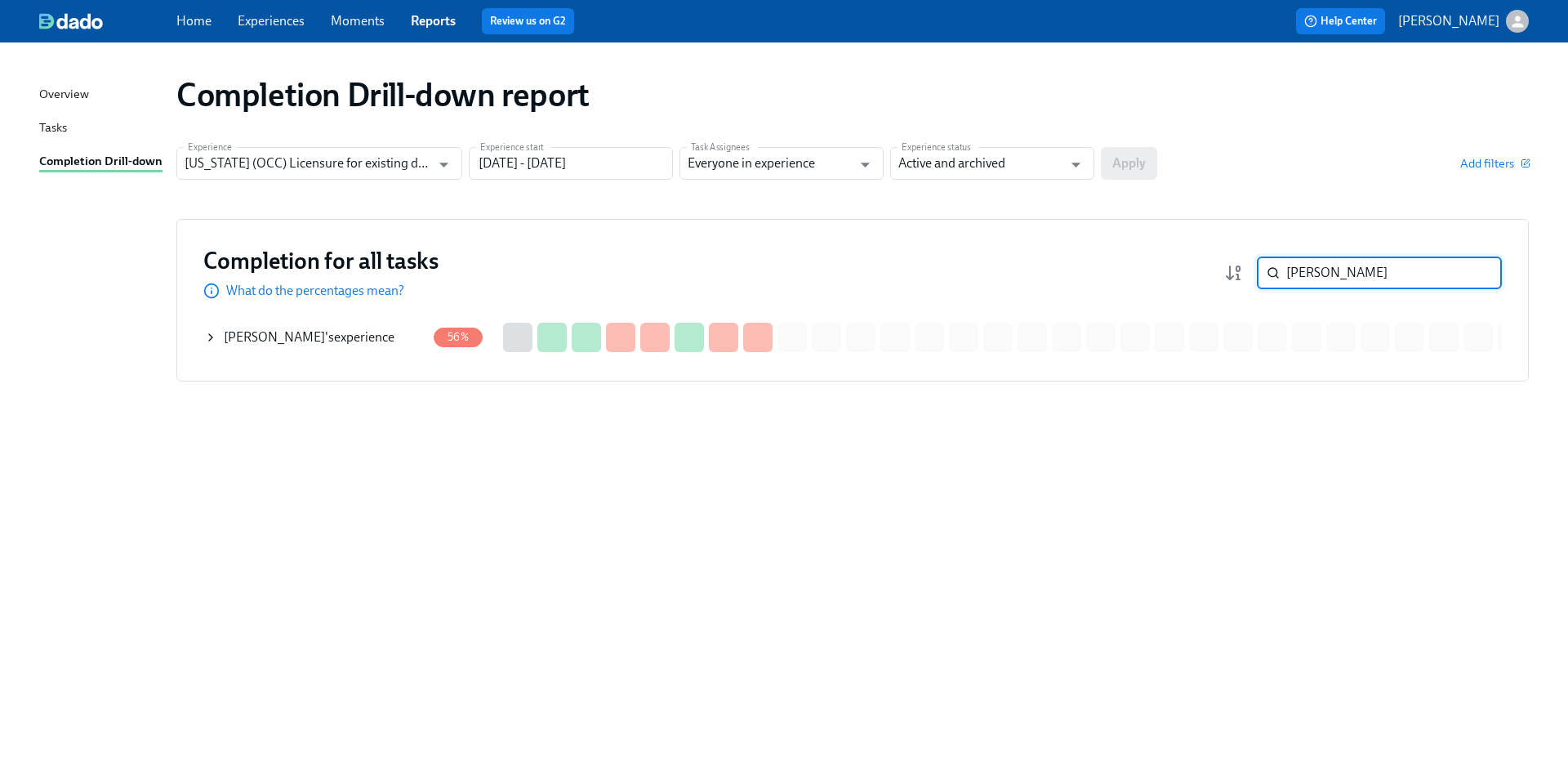
click at [360, 349] on div "[PERSON_NAME] 's experience" at bounding box center [315, 337] width 222 height 33
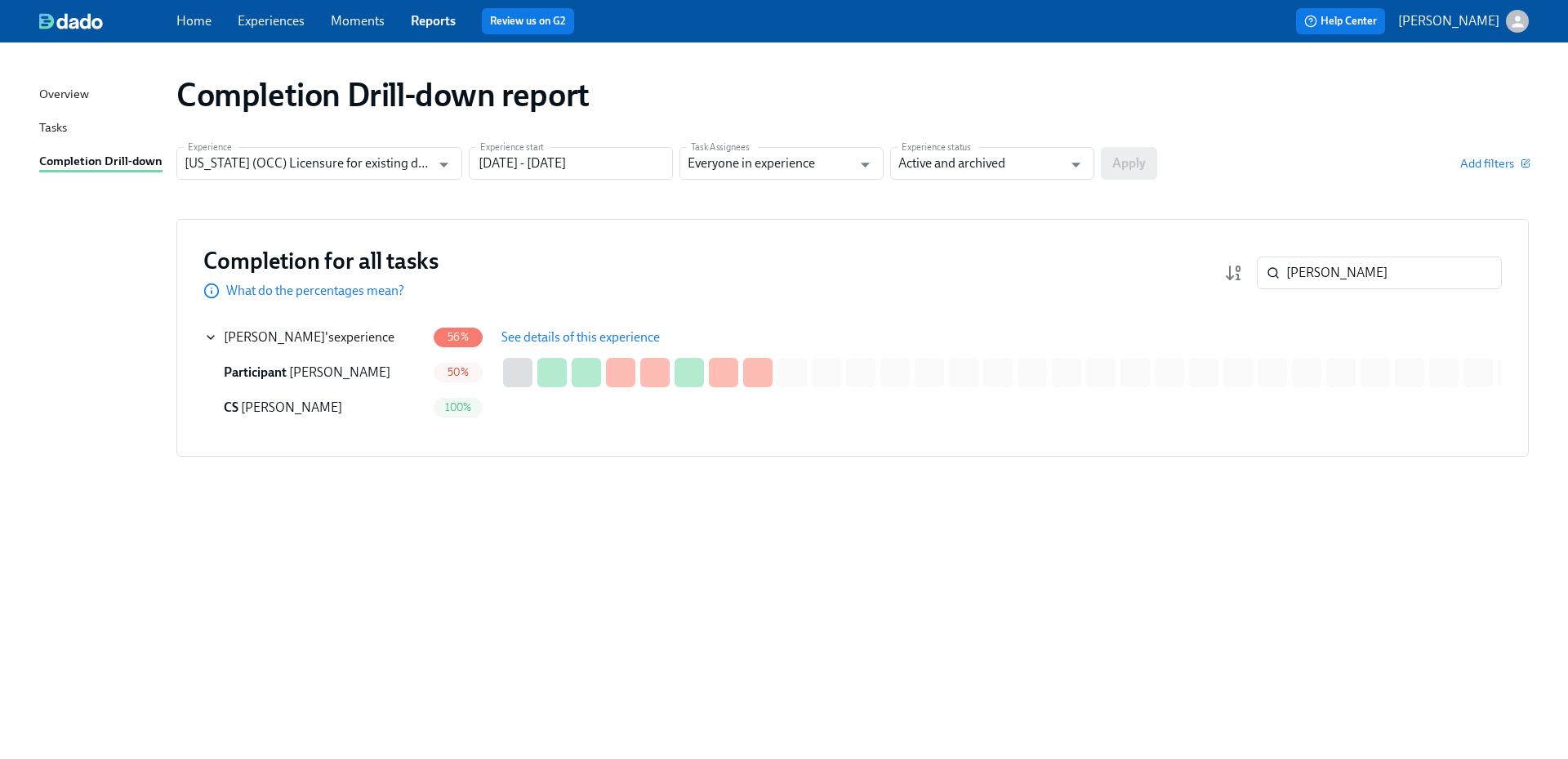
click at [591, 347] on button "See details of this experience" at bounding box center [580, 337] width 181 height 33
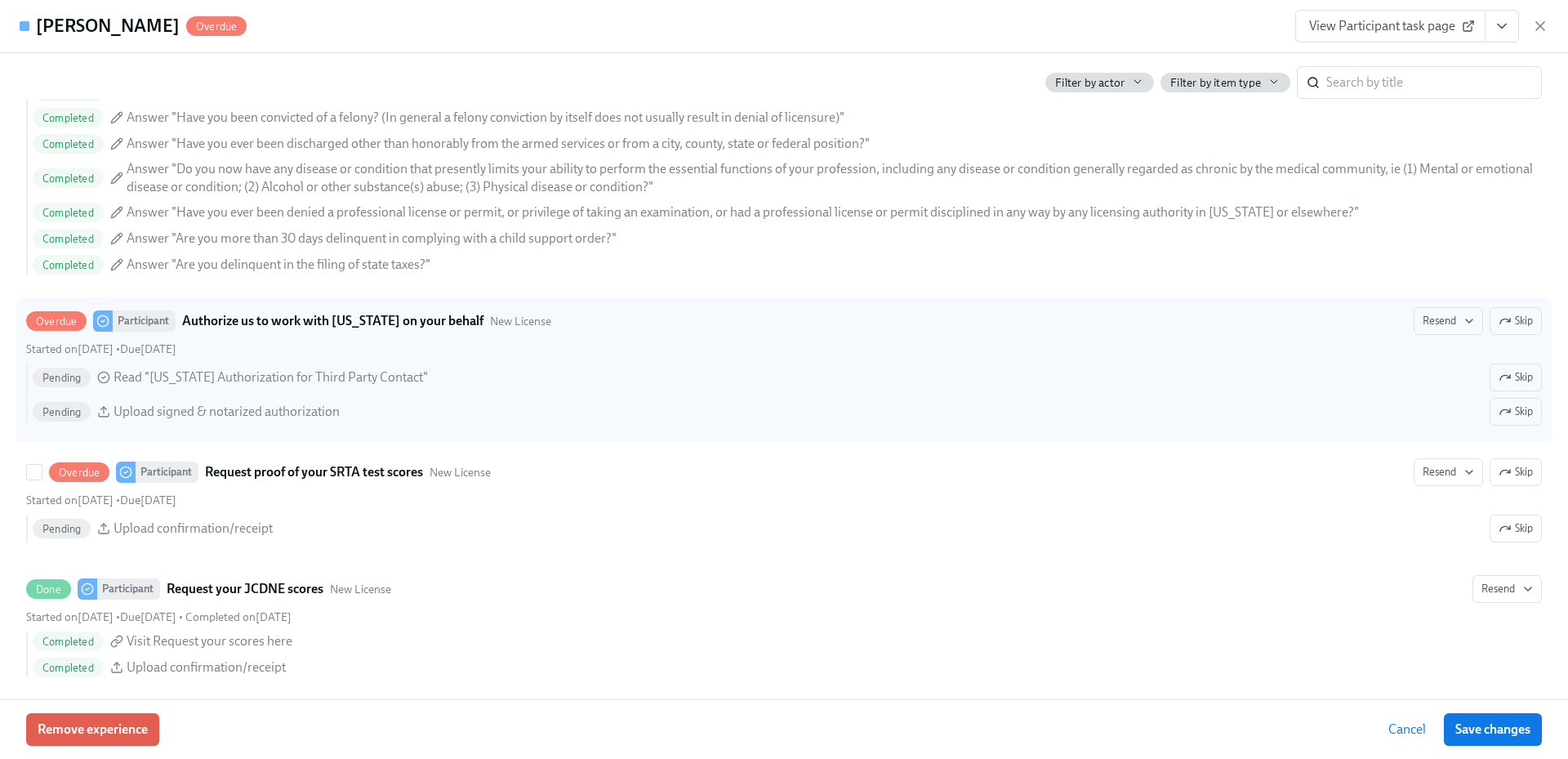
scroll to position [2288, 0]
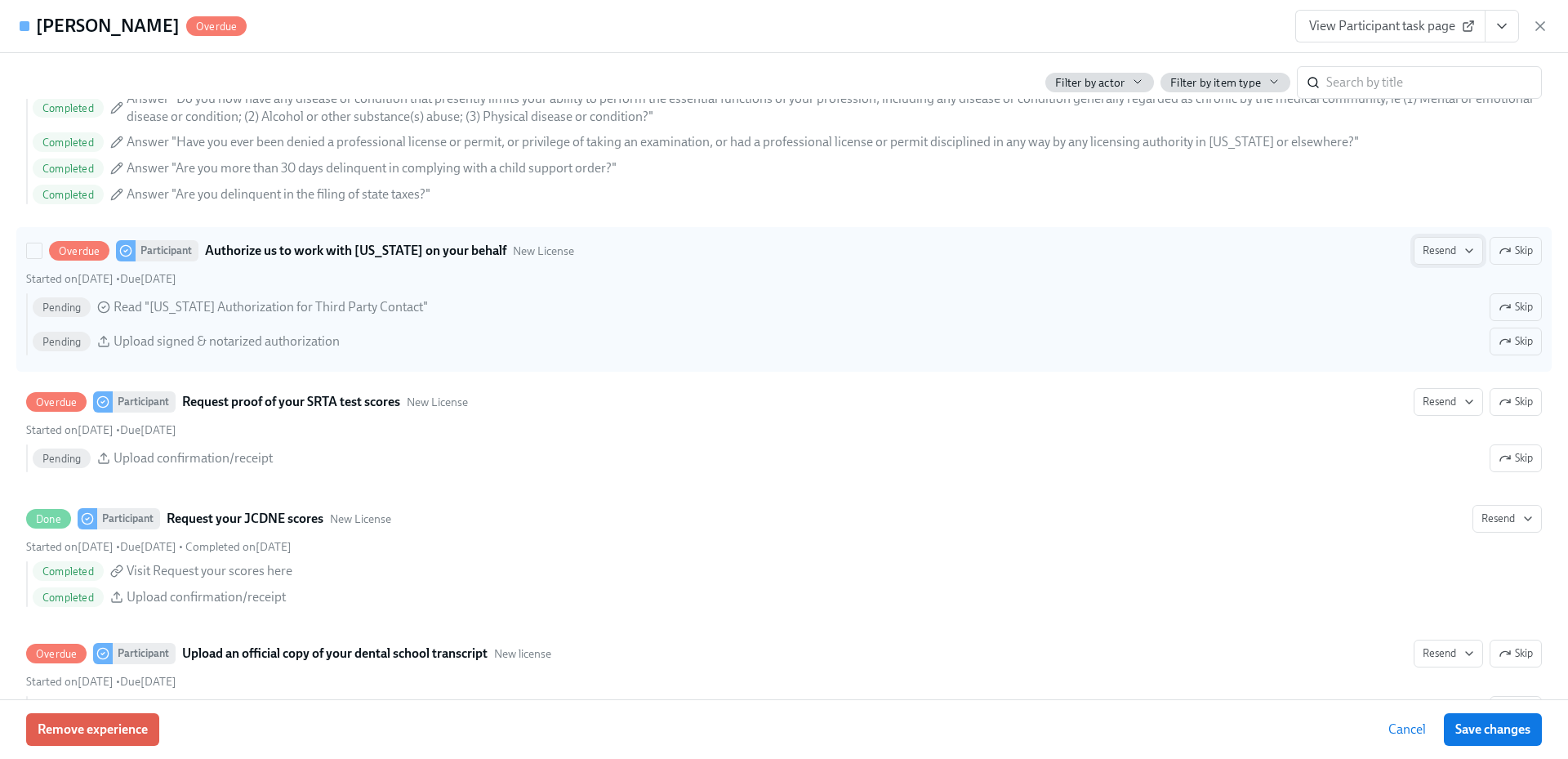
click at [1461, 258] on button "Resend" at bounding box center [1448, 251] width 69 height 27
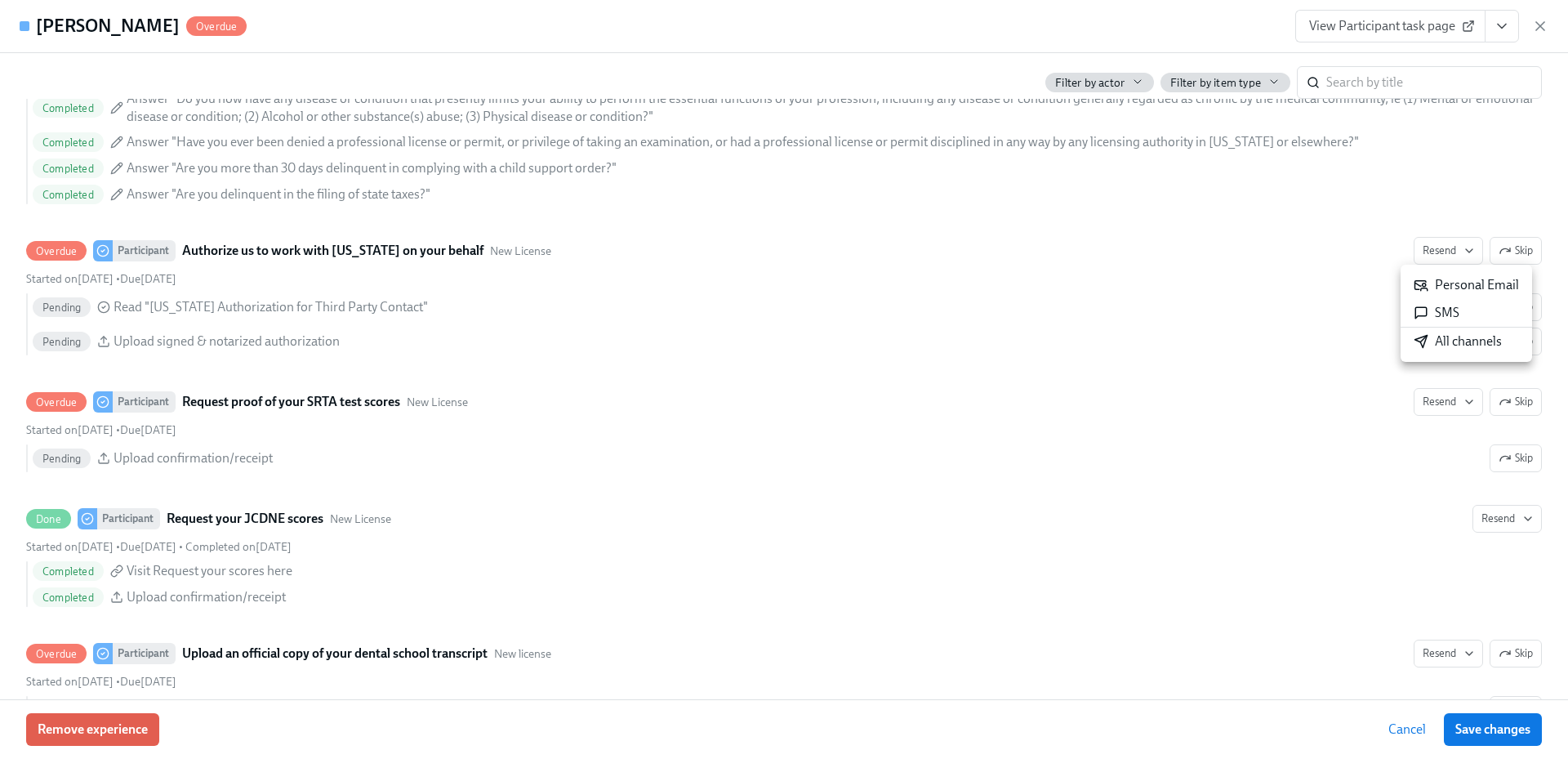
click at [1457, 336] on div "All channels" at bounding box center [1457, 342] width 88 height 18
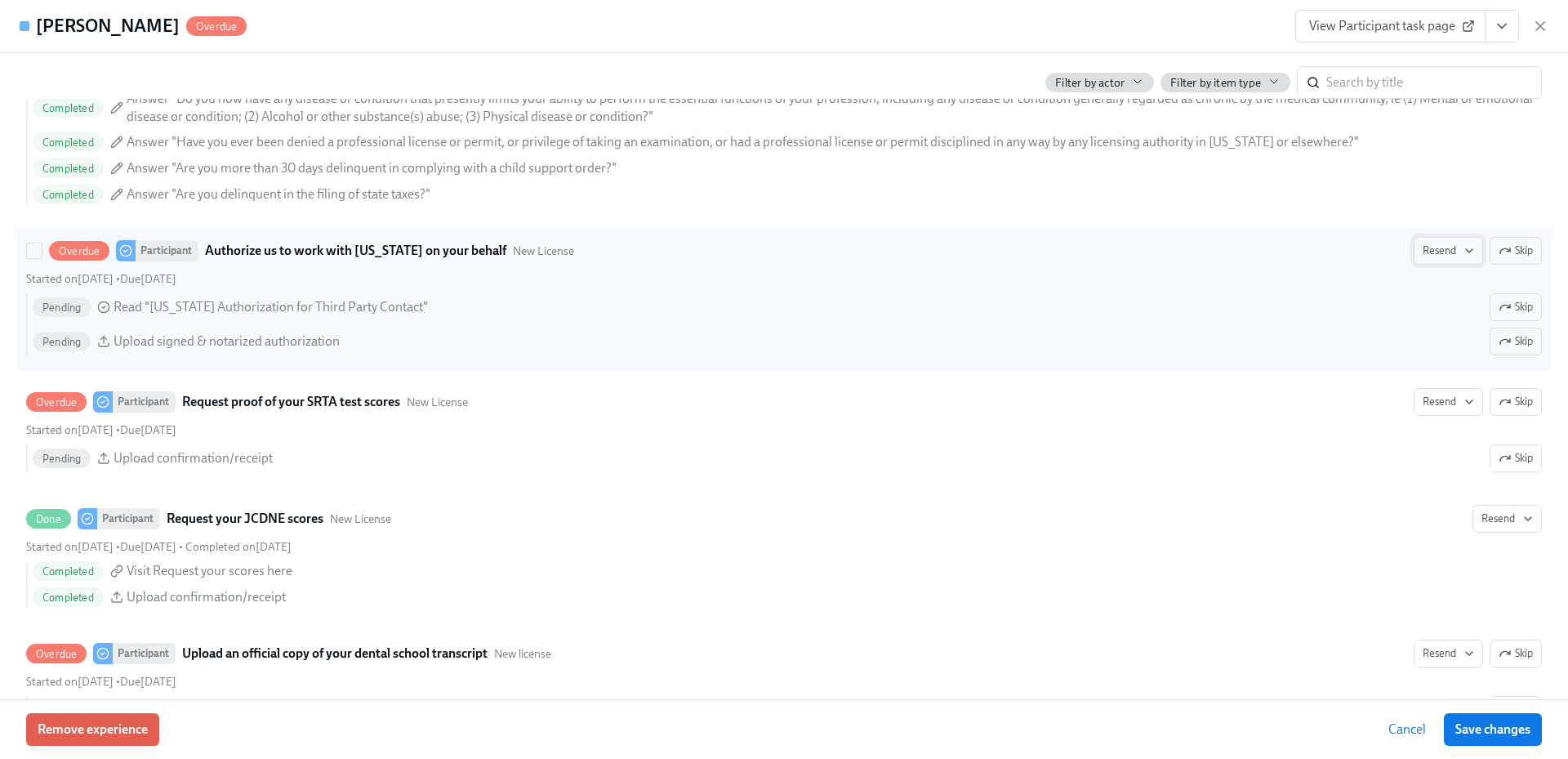
click at [1443, 248] on span "Resend" at bounding box center [1448, 251] width 51 height 16
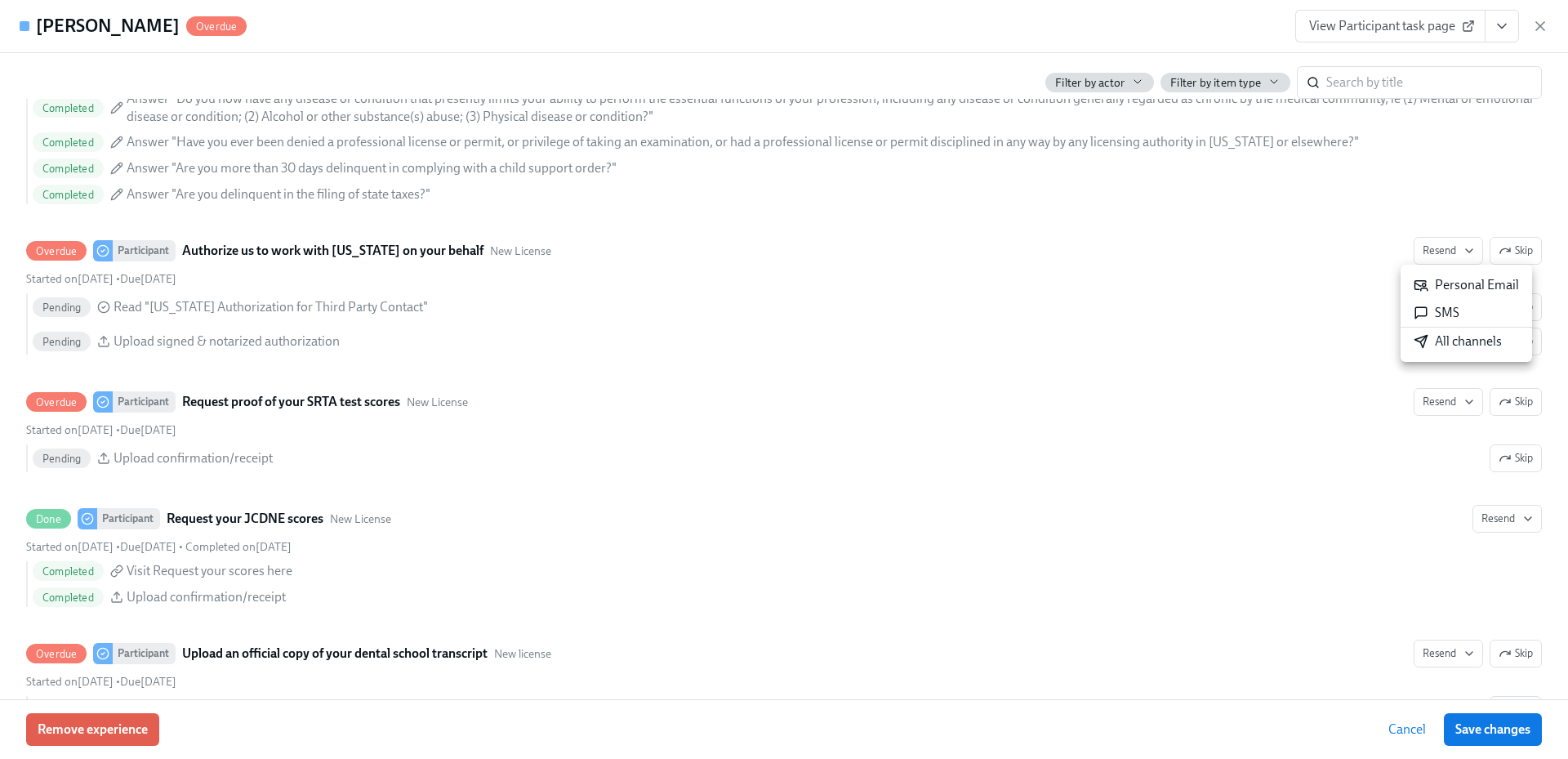
click at [1446, 339] on div "All channels" at bounding box center [1457, 342] width 88 height 18
click at [1540, 23] on icon "button" at bounding box center [1540, 26] width 16 height 16
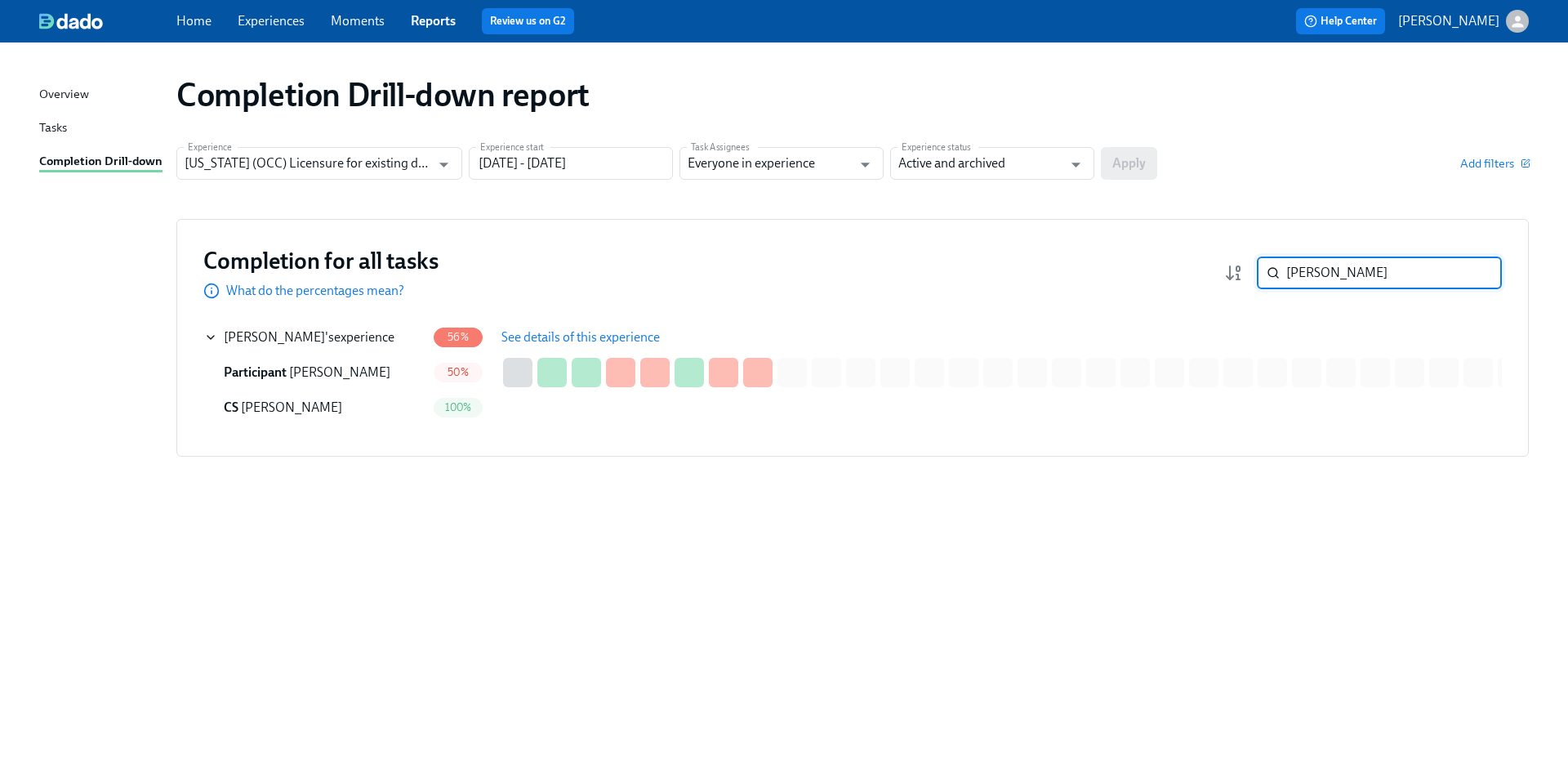
drag, startPoint x: 1319, startPoint y: 271, endPoint x: 1259, endPoint y: 270, distance: 60.0
click at [1259, 270] on div "[PERSON_NAME] ​" at bounding box center [1379, 273] width 245 height 33
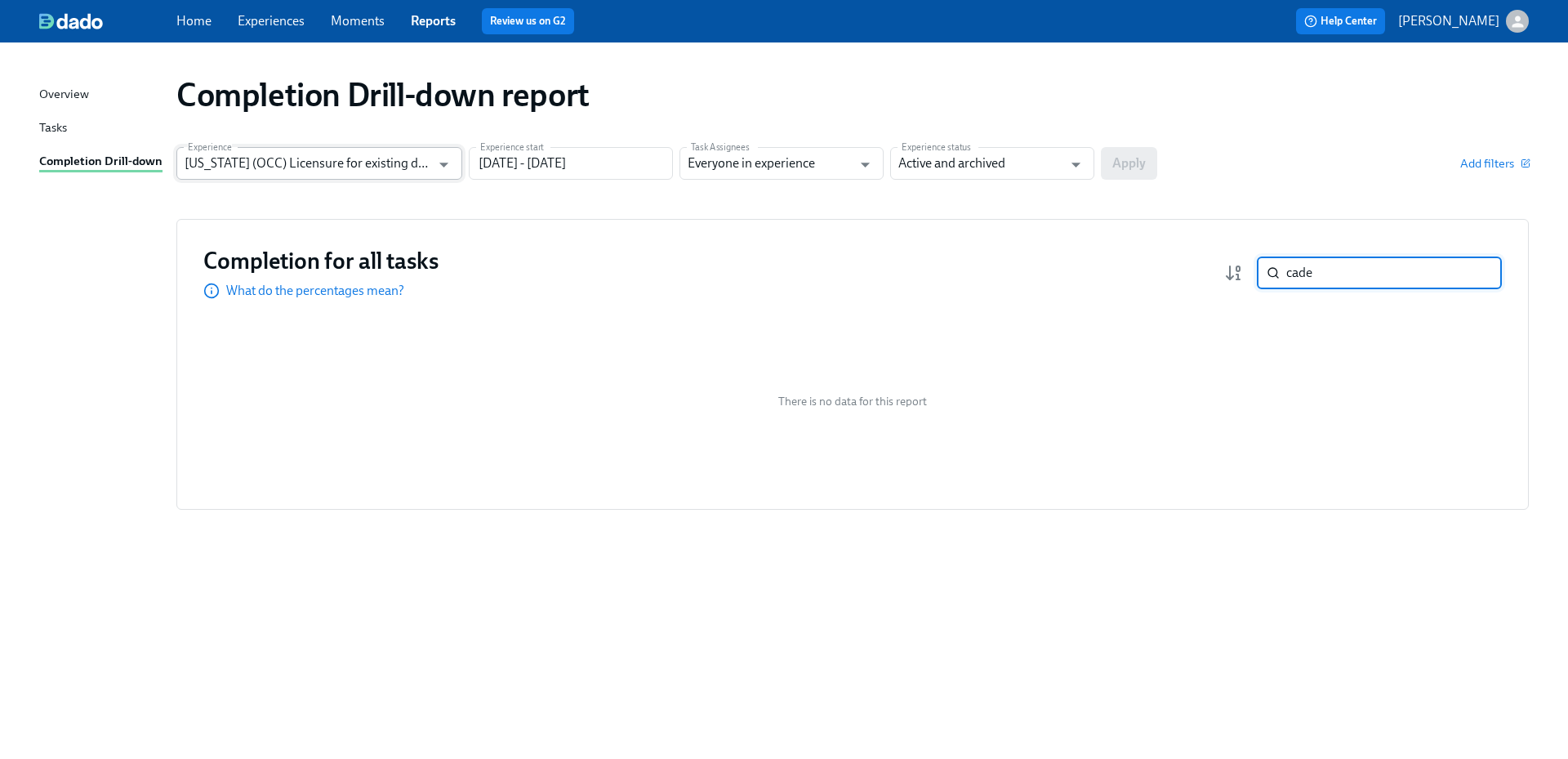
type input "cade"
click at [422, 166] on input "[US_STATE] (OCC) Licensure for existing doctors" at bounding box center [308, 163] width 246 height 33
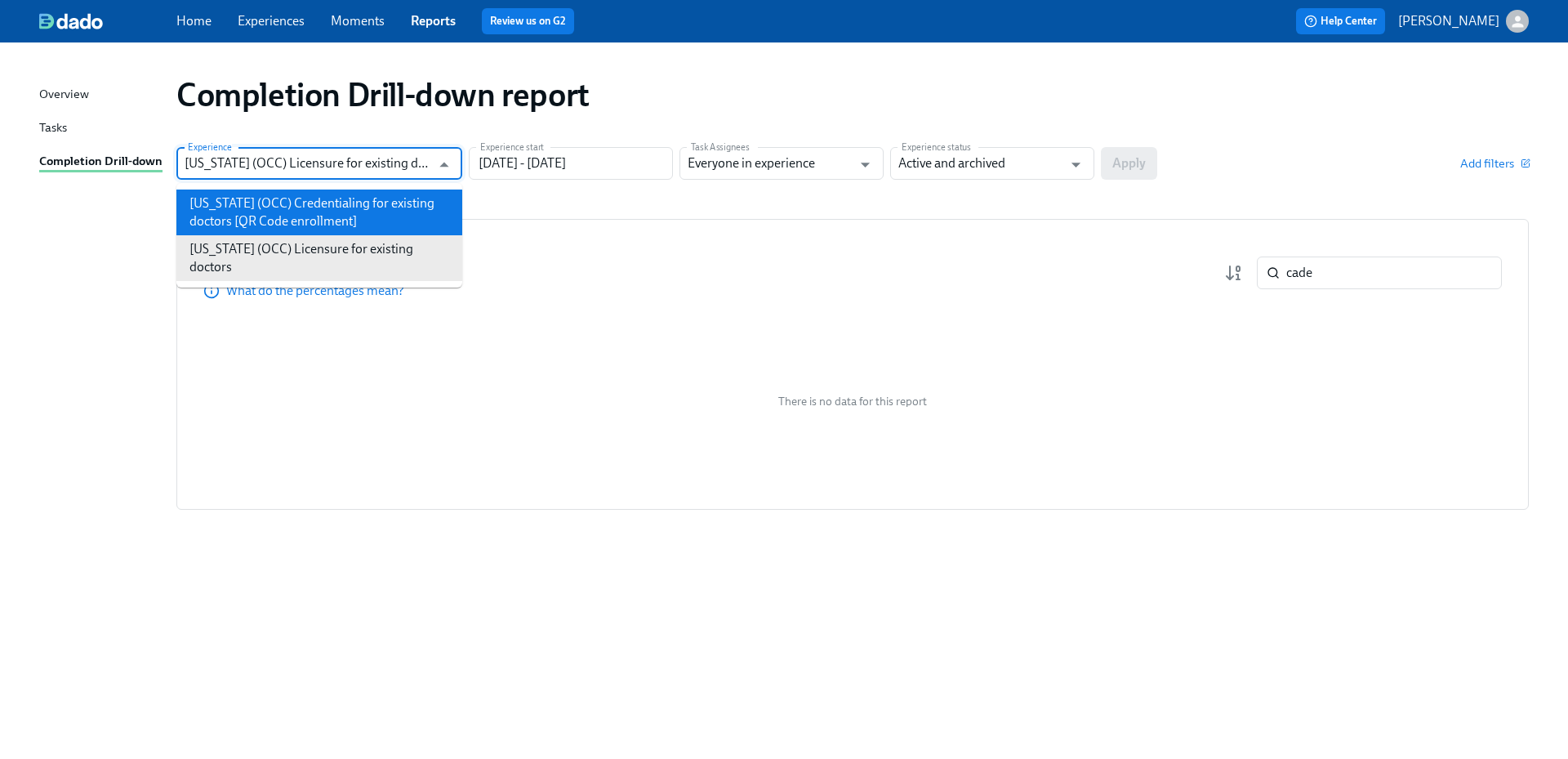
click at [390, 203] on li "[US_STATE] (OCC) Credentialing for existing doctors [QR Code enrollment]" at bounding box center [320, 212] width 286 height 46
type input "[US_STATE] (OCC) Credentialing for existing doctors [QR Code enrollment]"
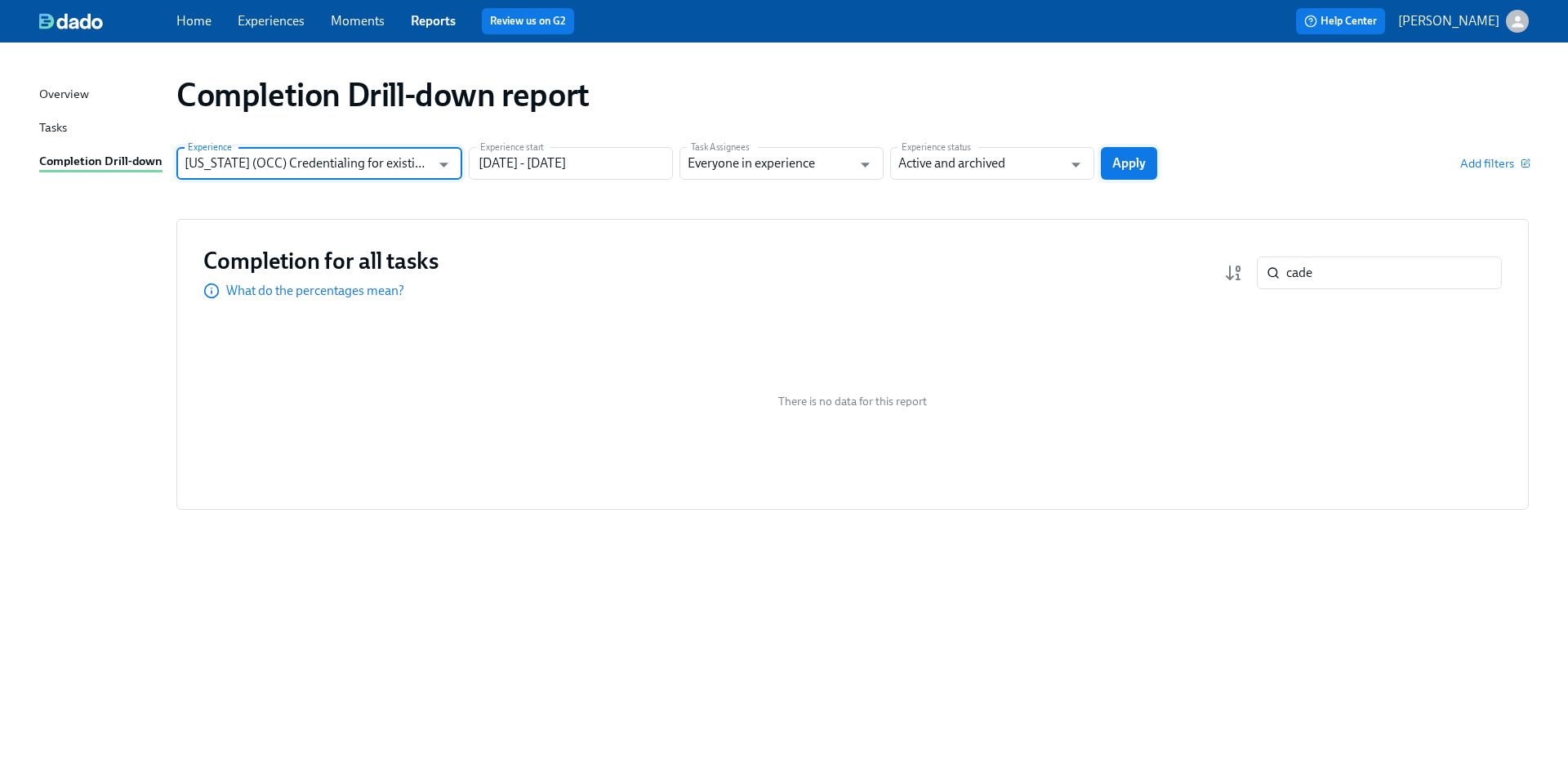
click at [1149, 167] on button "Apply" at bounding box center [1129, 163] width 56 height 33
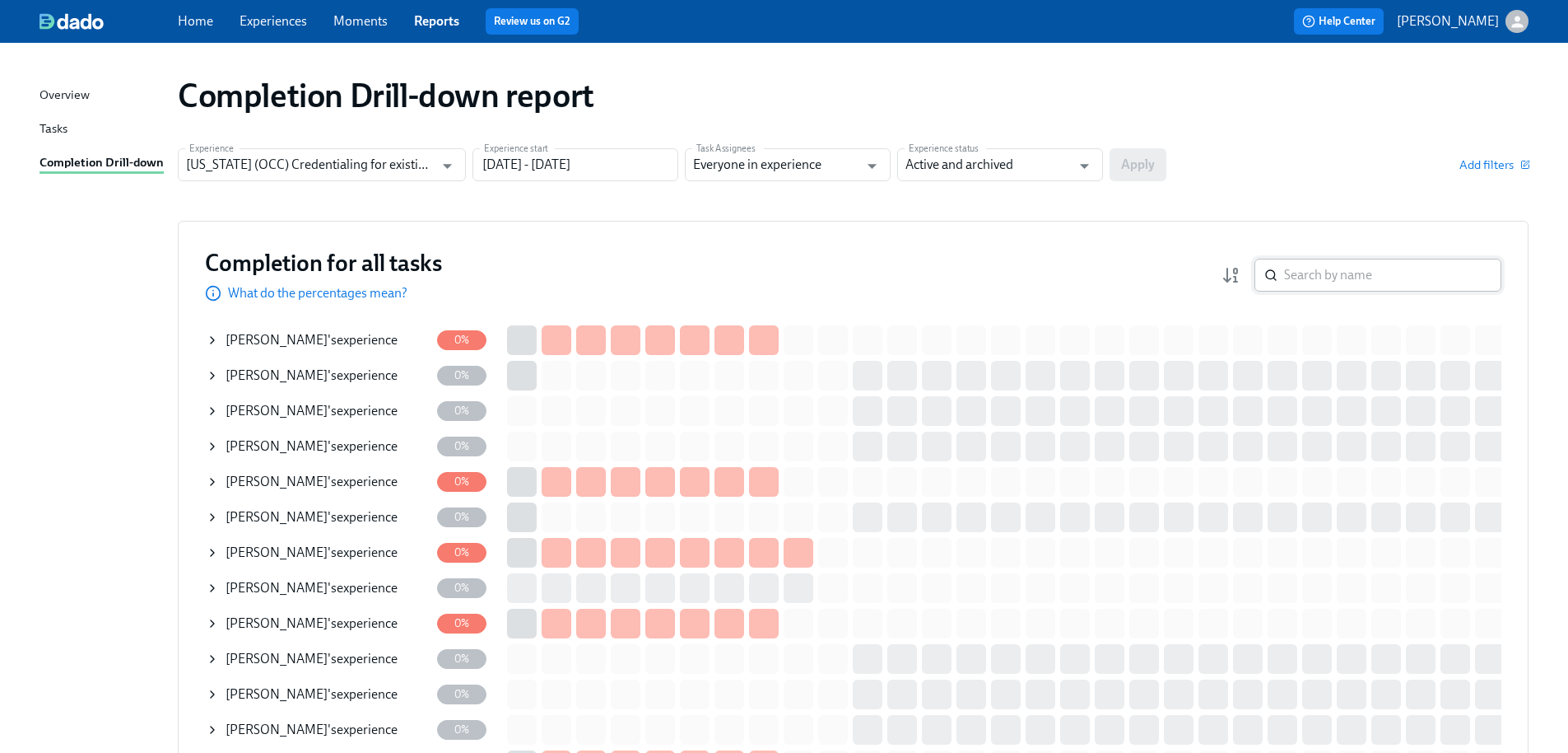
click at [1364, 282] on input "search" at bounding box center [1393, 275] width 218 height 33
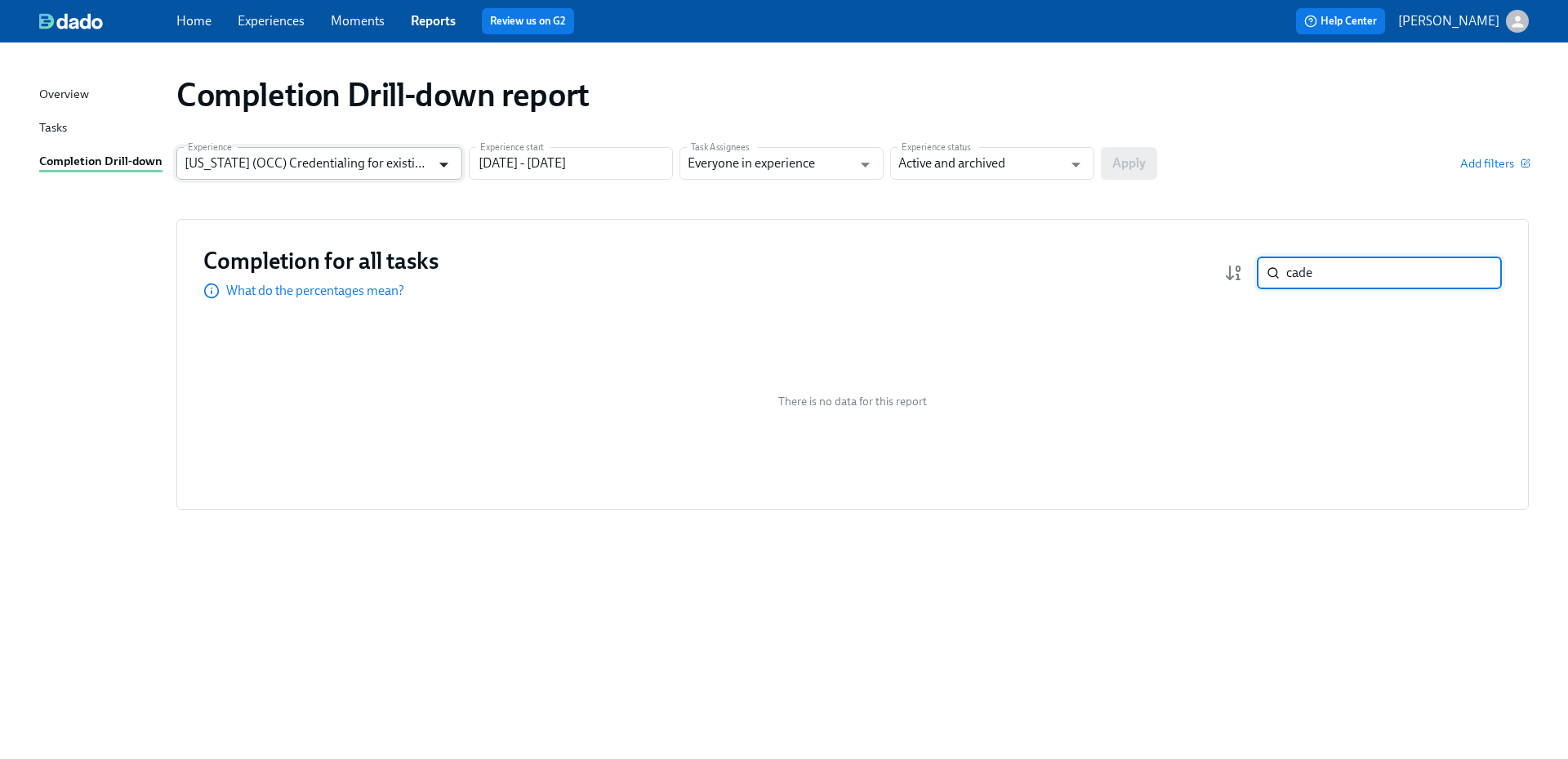
click at [440, 163] on icon "Open" at bounding box center [443, 164] width 9 height 5
type input "cade"
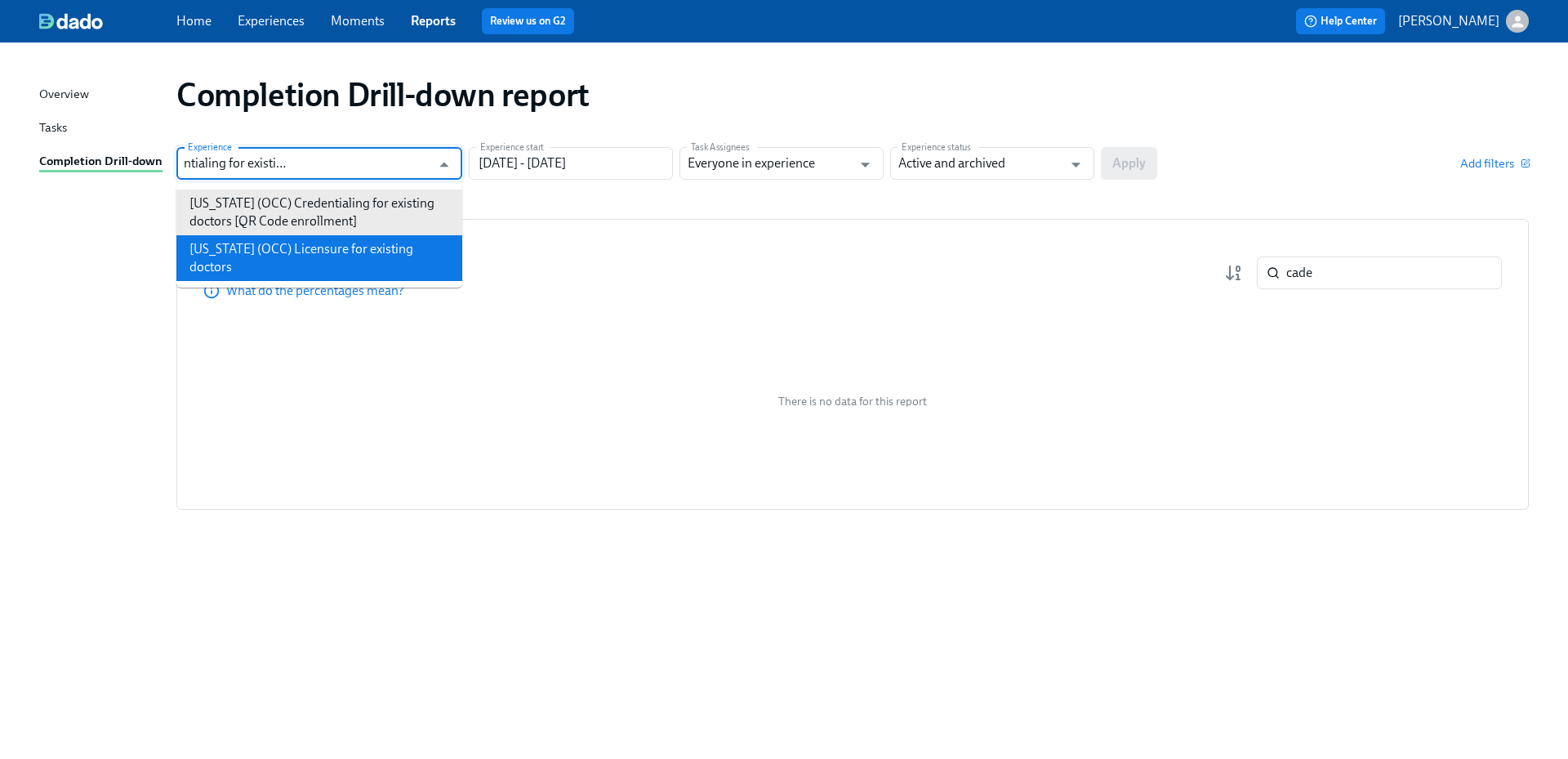
click at [362, 249] on li "[US_STATE] (OCC) Licensure for existing doctors" at bounding box center [320, 258] width 286 height 46
type input "[US_STATE] (OCC) Licensure for existing doctors"
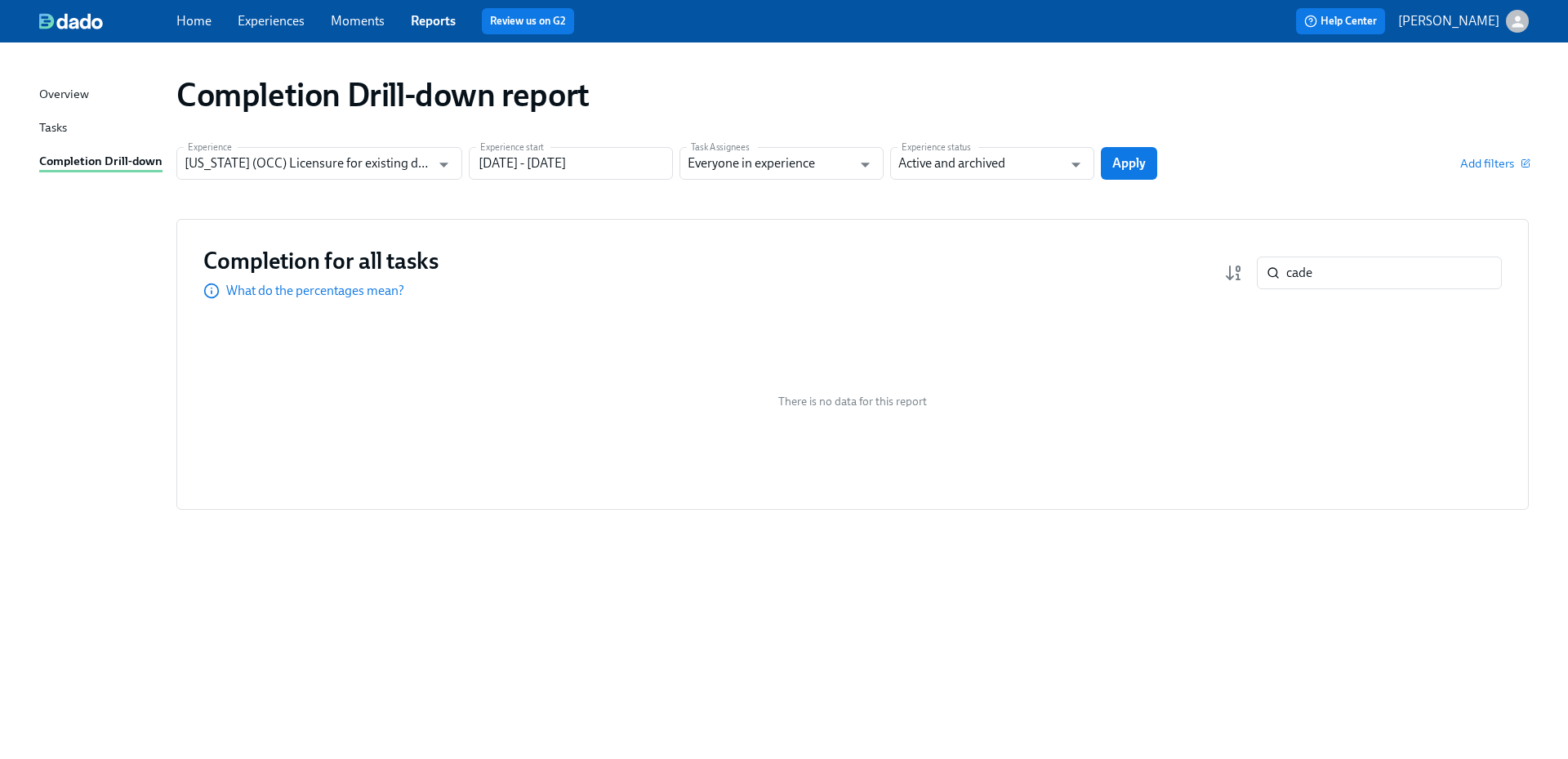
click at [1249, 231] on div "Completion for all tasks What do the percentages mean? cade ​ There is no data …" at bounding box center [852, 364] width 1352 height 291
drag, startPoint x: 1321, startPoint y: 268, endPoint x: 1245, endPoint y: 268, distance: 76.0
click at [1245, 268] on div "cade ​" at bounding box center [1362, 273] width 278 height 33
type input "[DEMOGRAPHIC_DATA]"
type input "[US_STATE] (OCC) Credentialing for existing doctors [QR Code enrollment]"
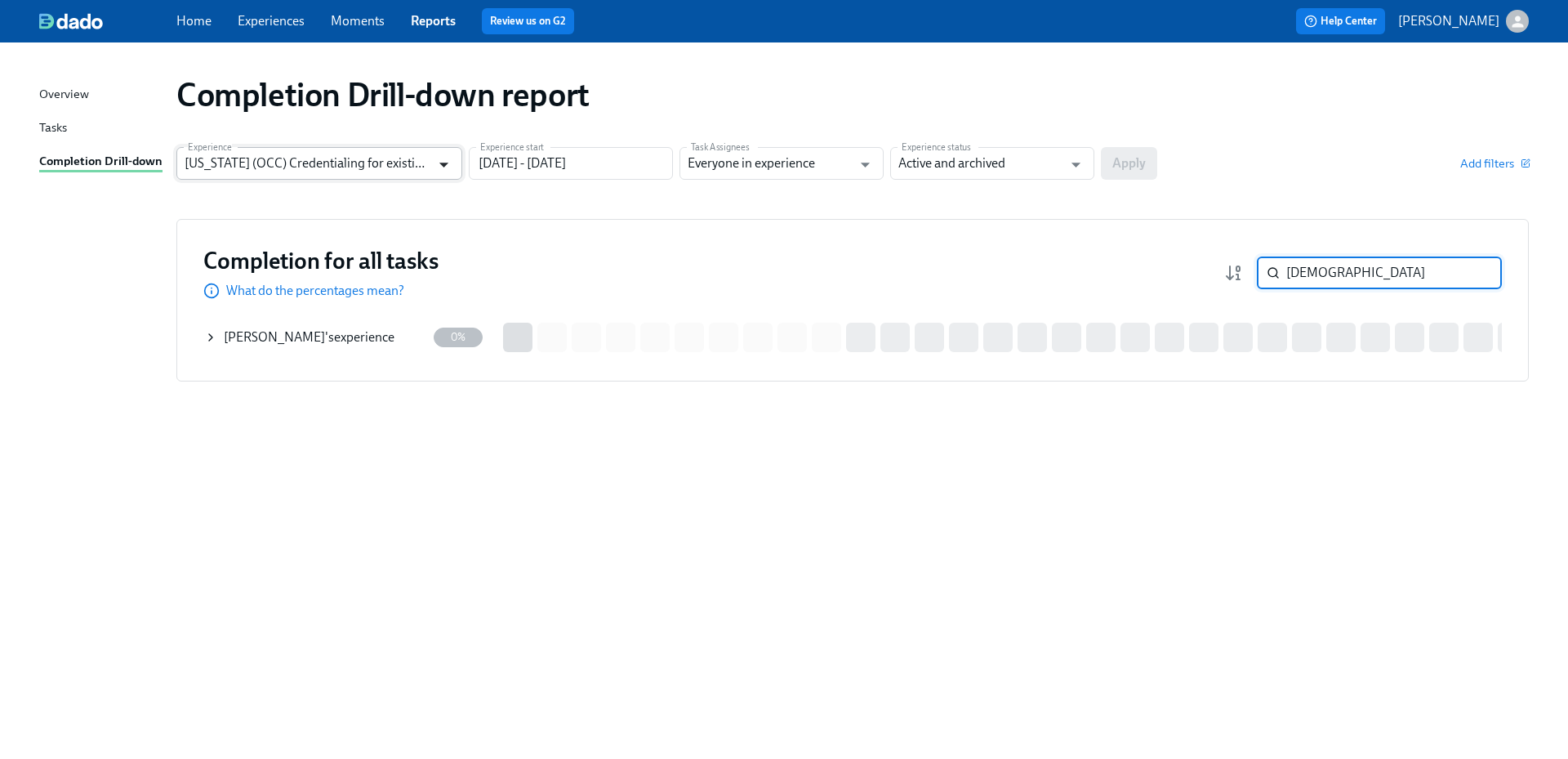
click at [446, 158] on icon "Open" at bounding box center [443, 165] width 22 height 22
type input "[DEMOGRAPHIC_DATA]"
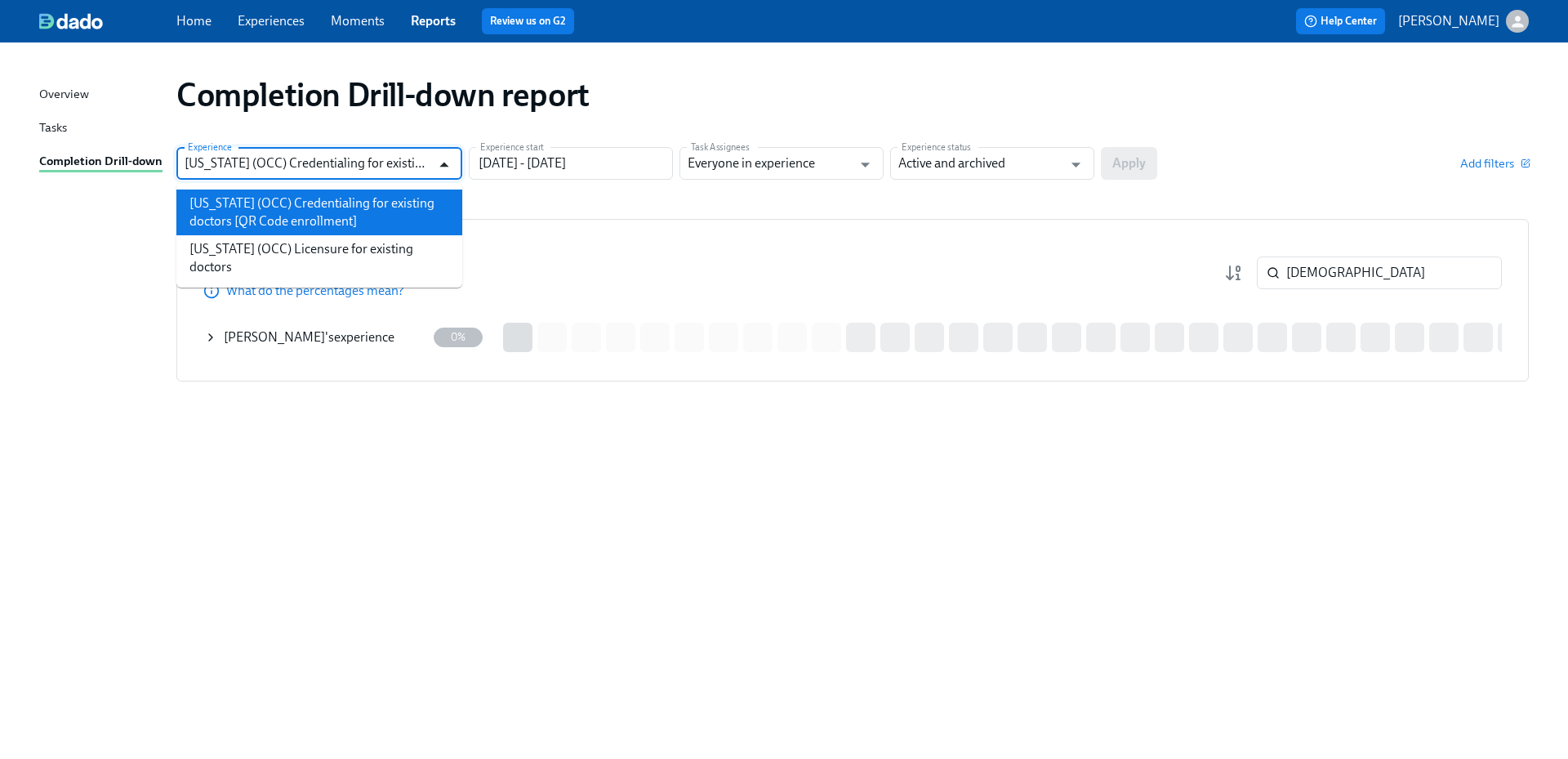
scroll to position [0, 138]
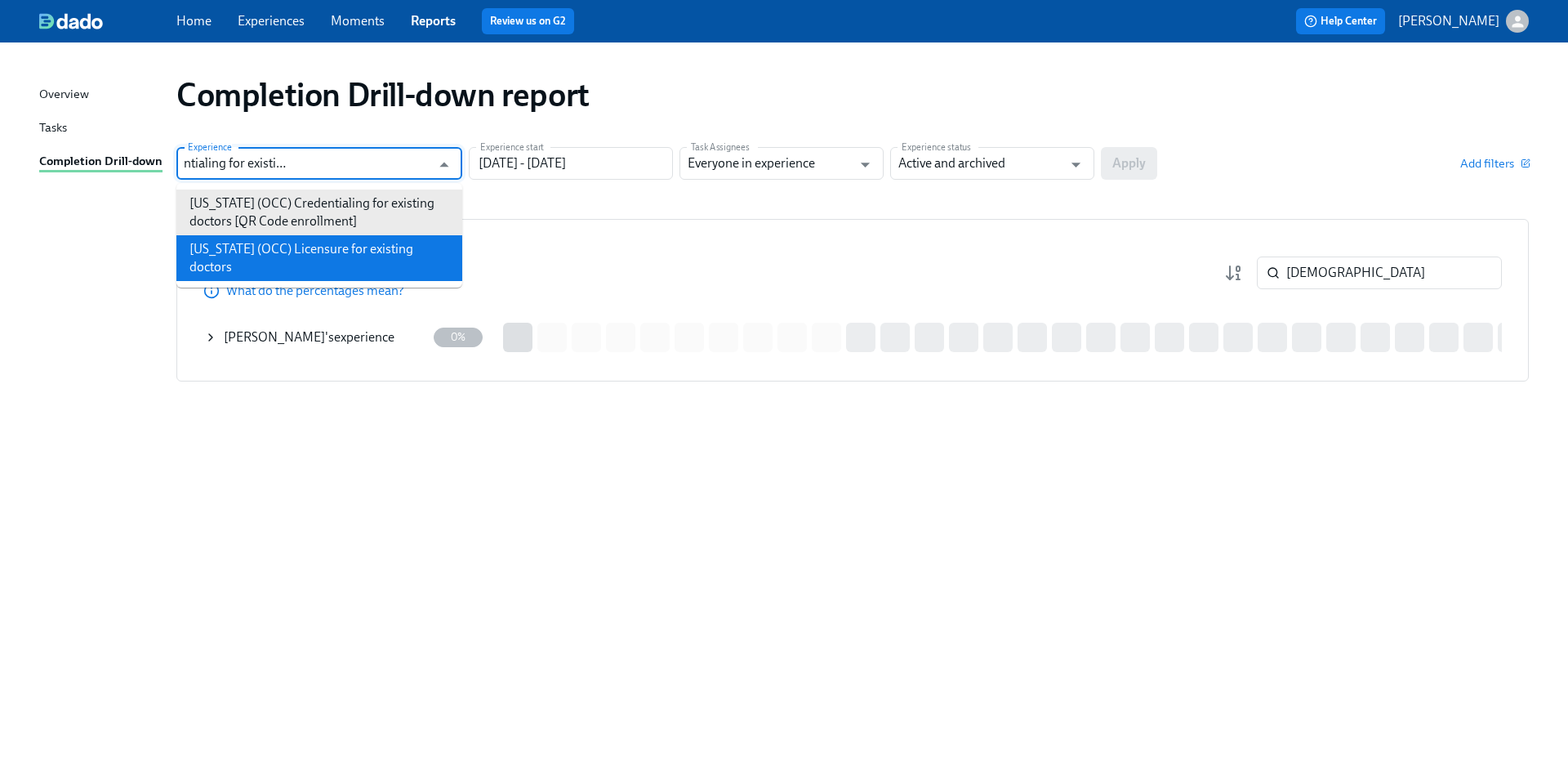
click at [391, 248] on li "[US_STATE] (OCC) Licensure for existing doctors" at bounding box center [320, 258] width 286 height 46
type input "[US_STATE] (OCC) Licensure for existing doctors"
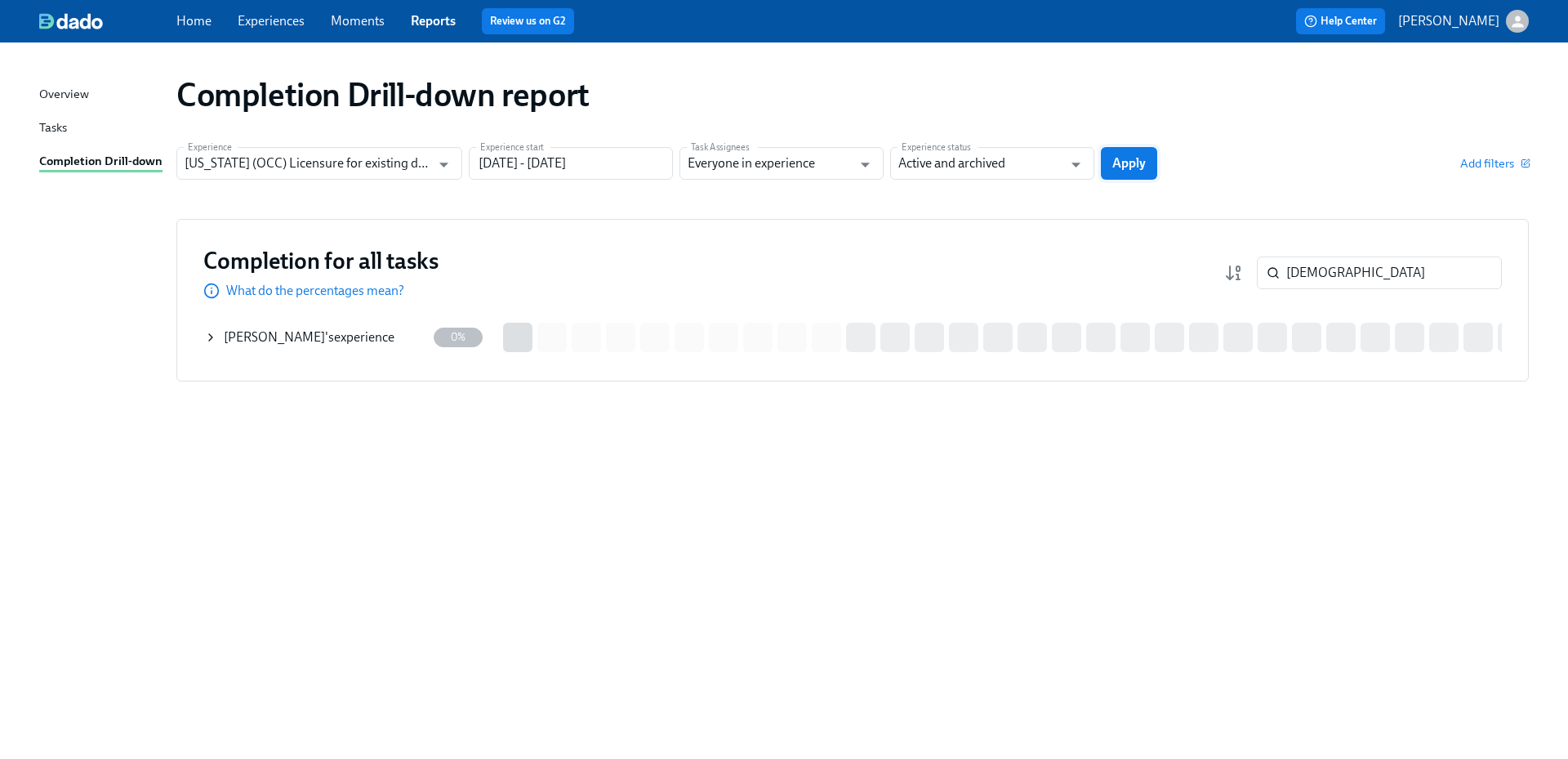
click at [1142, 162] on span "Apply" at bounding box center [1128, 163] width 34 height 16
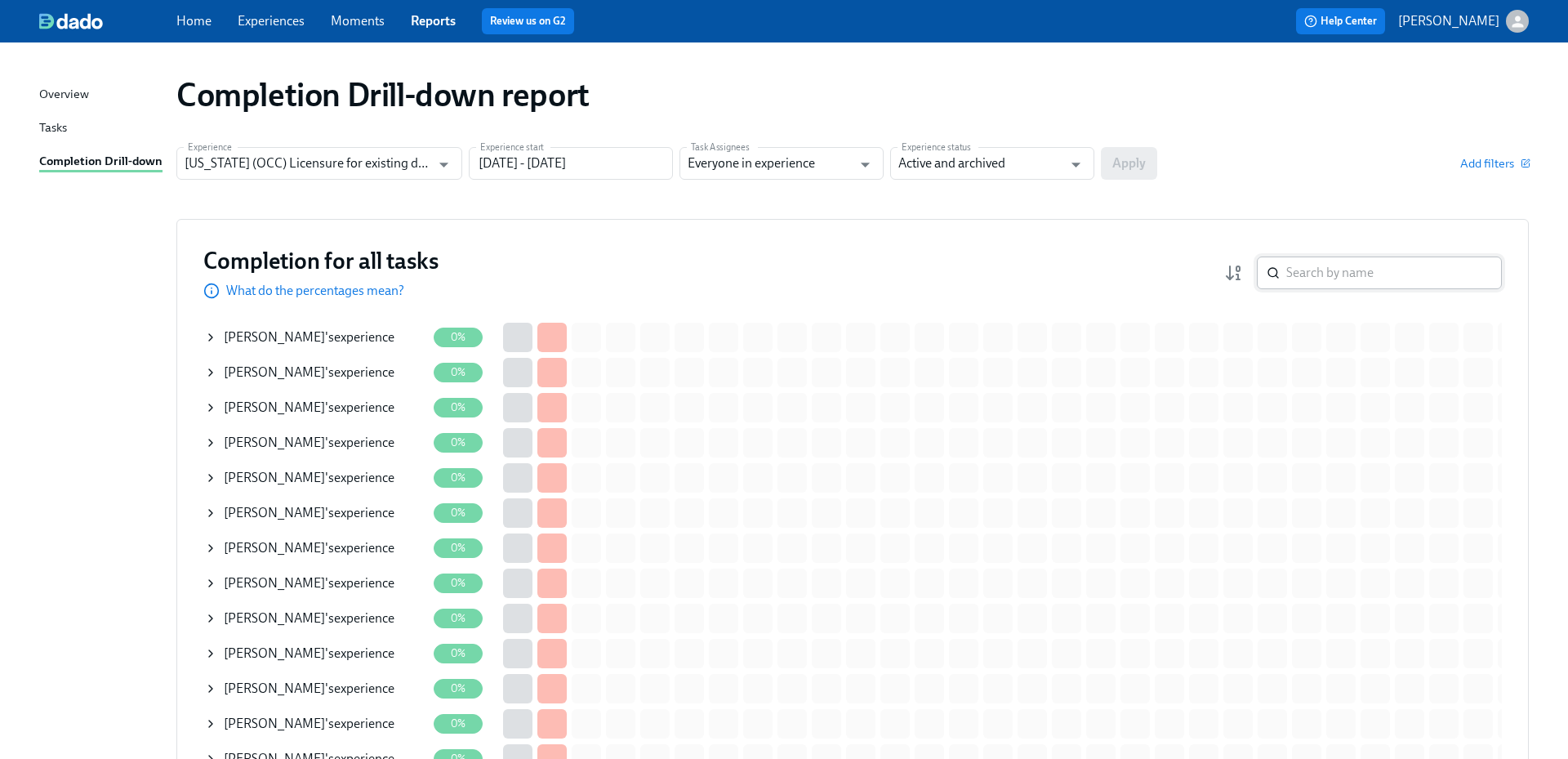
click at [1376, 273] on input "search" at bounding box center [1393, 273] width 216 height 33
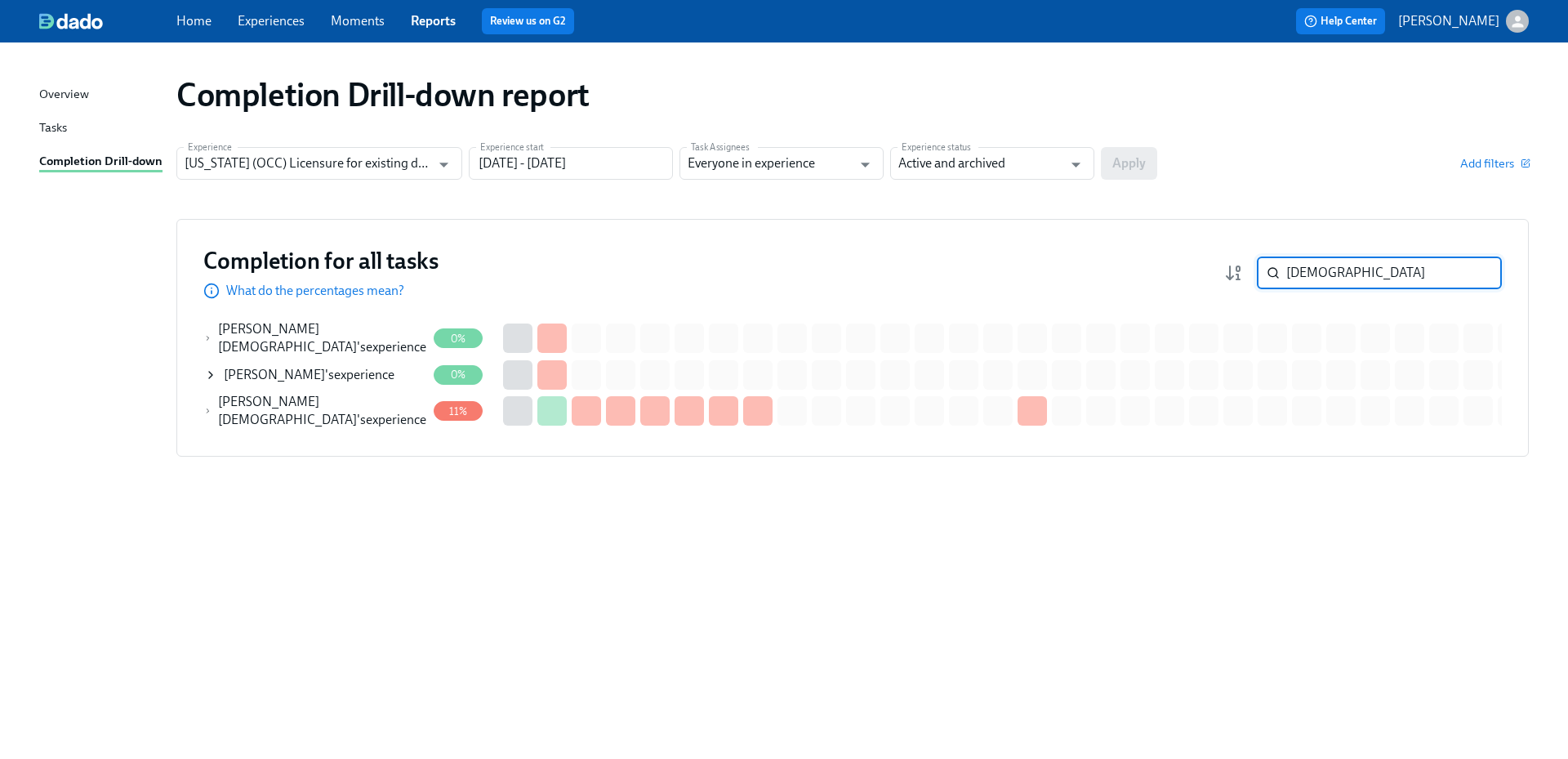
type input "[DEMOGRAPHIC_DATA]"
click at [336, 335] on div "[PERSON_NAME][DEMOGRAPHIC_DATA] 's experience" at bounding box center [321, 338] width 209 height 36
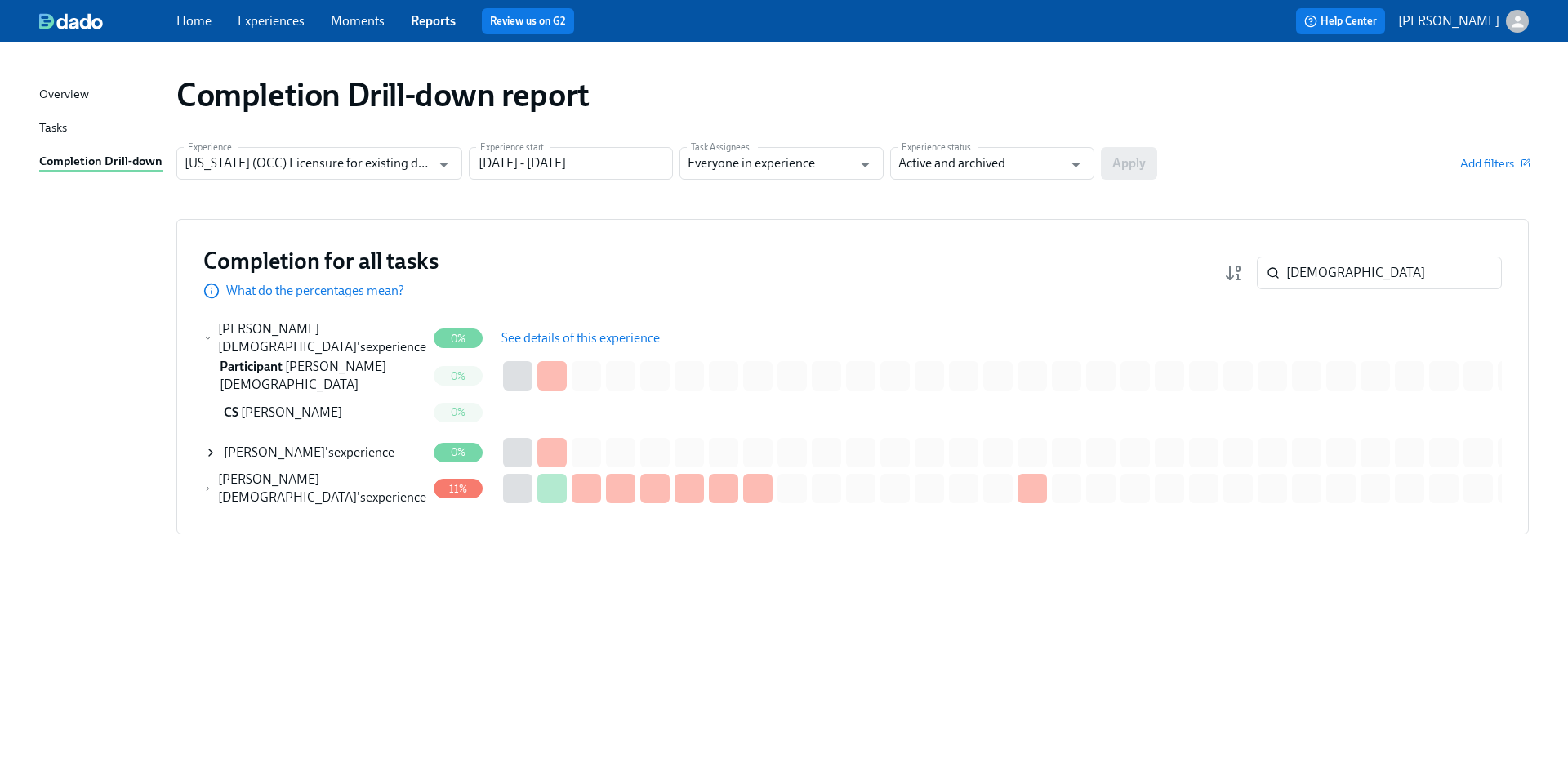
click at [557, 333] on span "See details of this experience" at bounding box center [581, 338] width 158 height 16
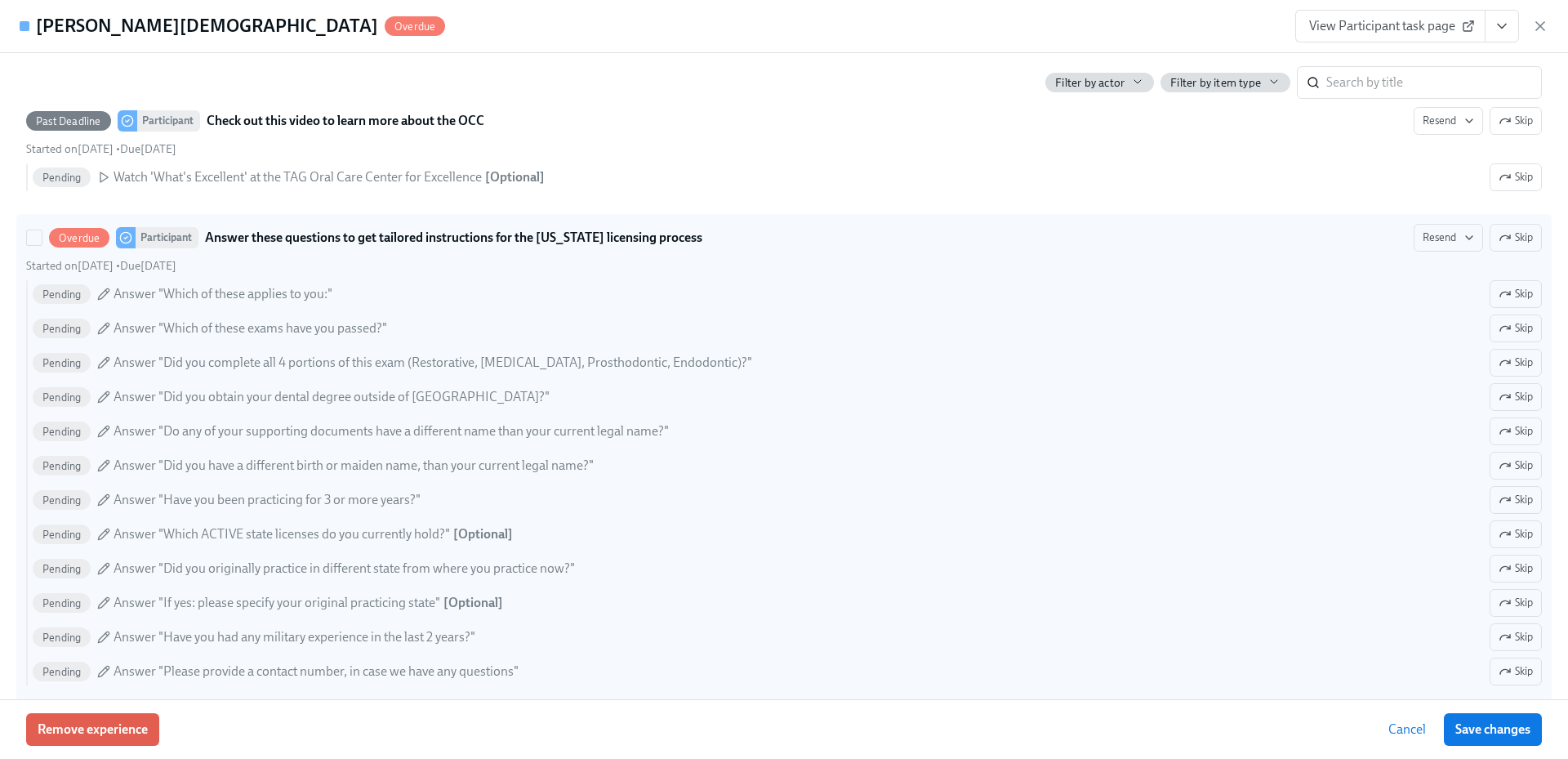
scroll to position [572, 0]
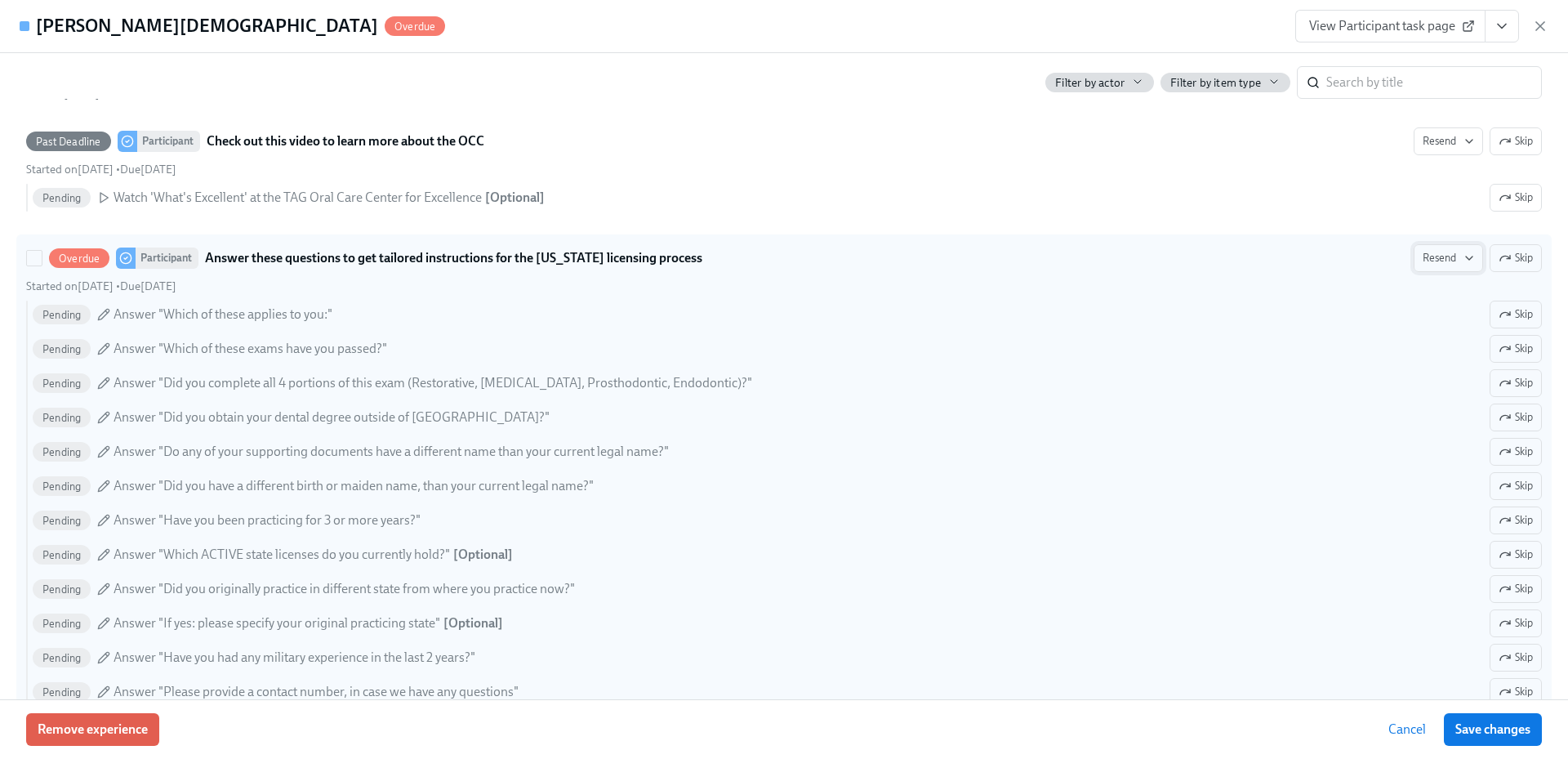
click at [1432, 262] on span "Resend" at bounding box center [1448, 258] width 51 height 16
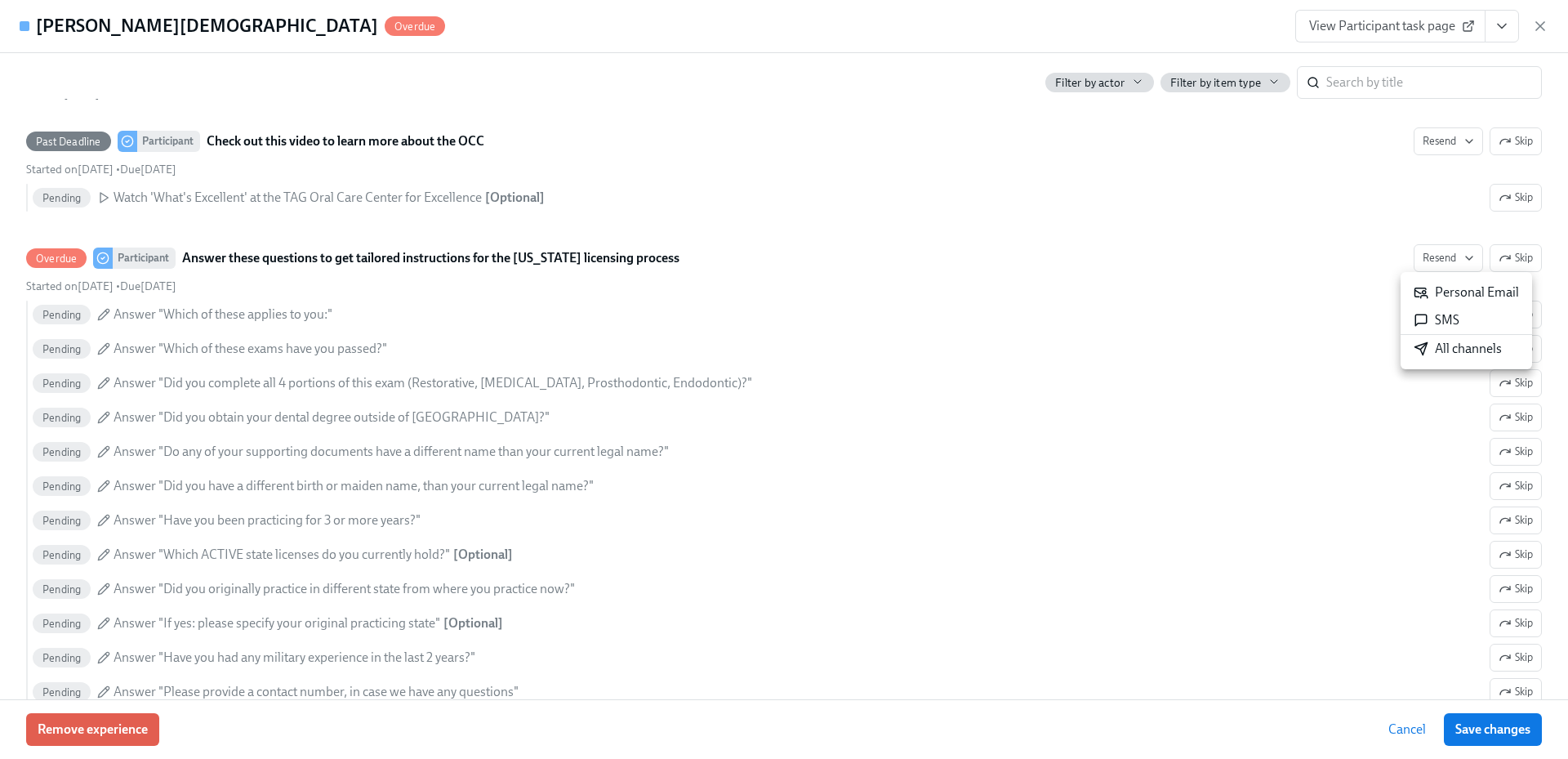
click at [1451, 352] on div "All channels" at bounding box center [1457, 349] width 88 height 18
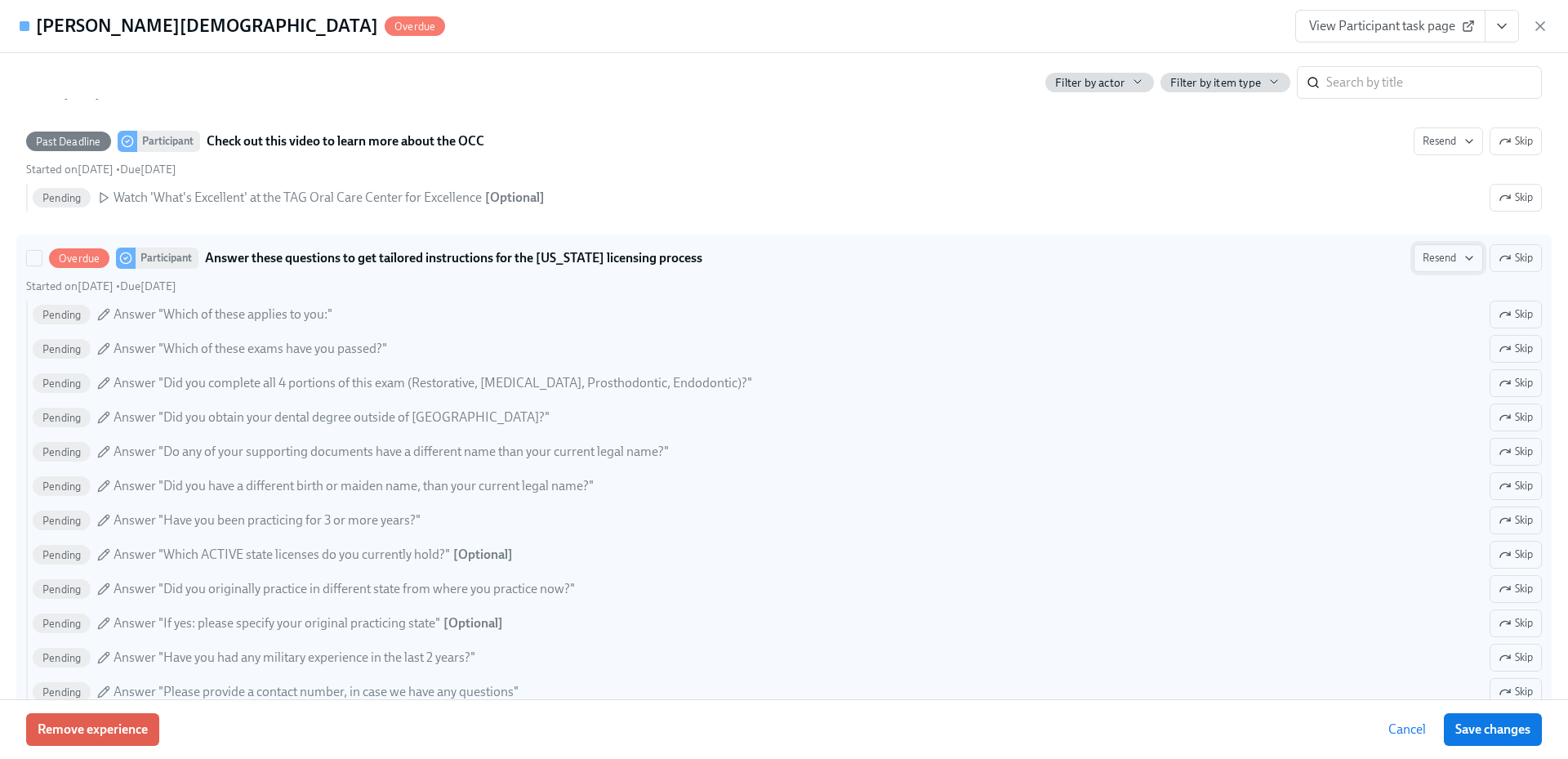
click at [1462, 264] on icon "button" at bounding box center [1469, 258] width 13 height 13
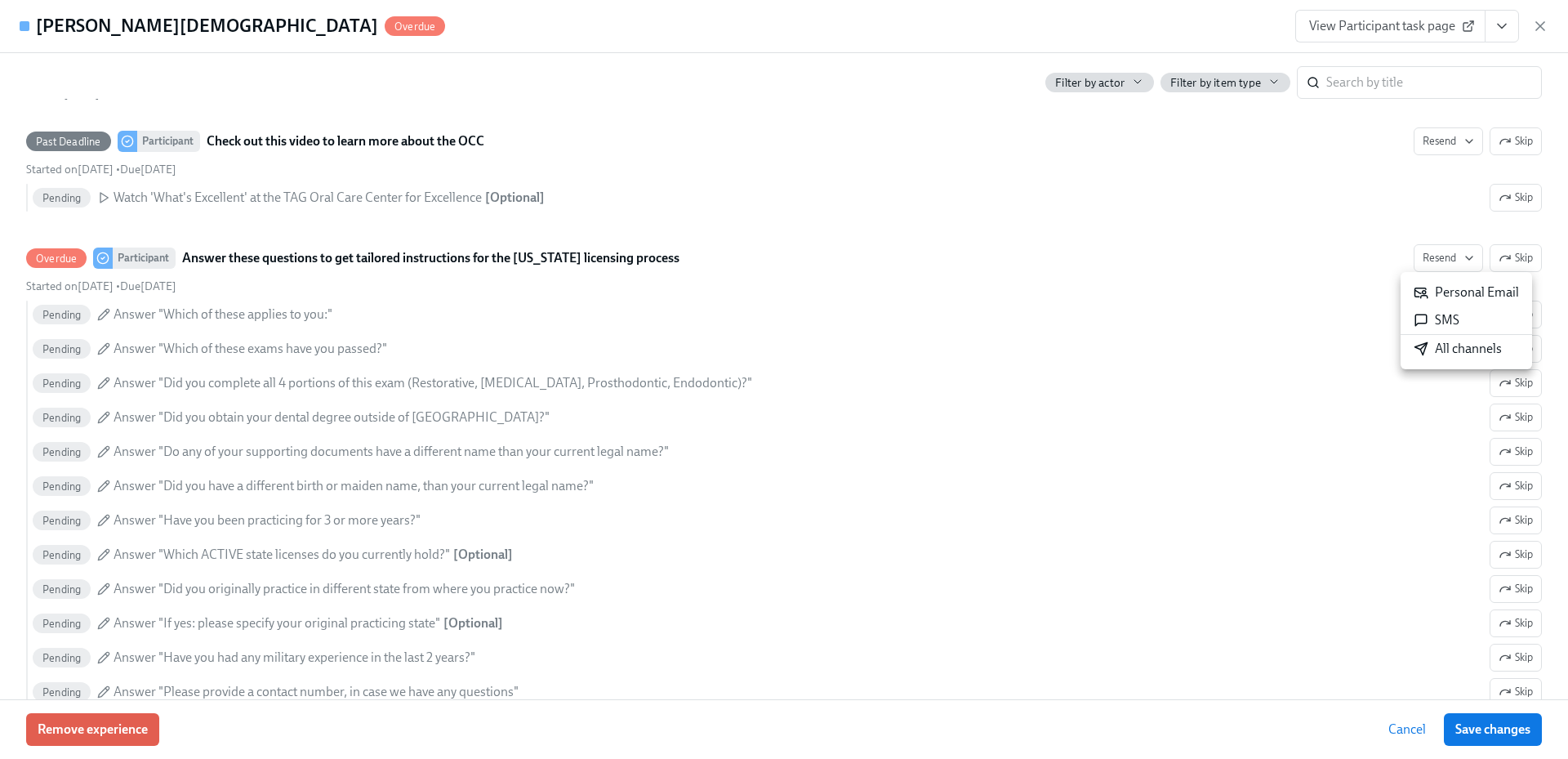
click at [1428, 349] on div "All channels" at bounding box center [1457, 349] width 88 height 18
click at [1539, 27] on icon "button" at bounding box center [1540, 26] width 8 height 8
